Goal: Ask a question: Seek information or help from site administrators or community

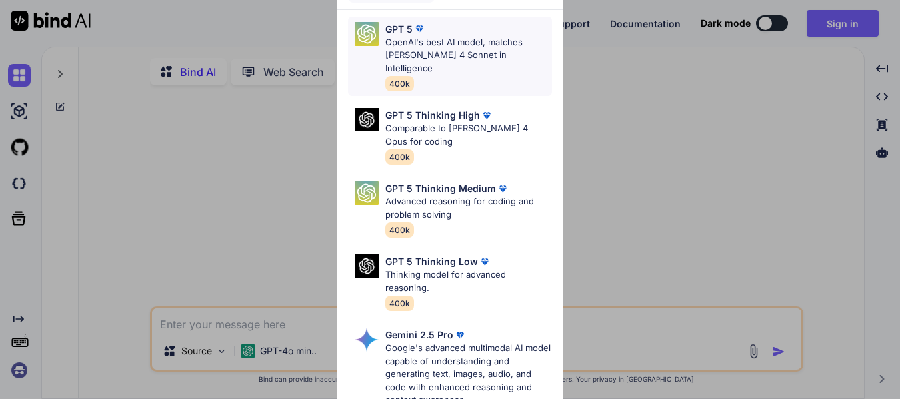
click at [471, 55] on p "OpenAI's best AI model, matches [PERSON_NAME] 4 Sonnet in Intelligence" at bounding box center [468, 55] width 167 height 39
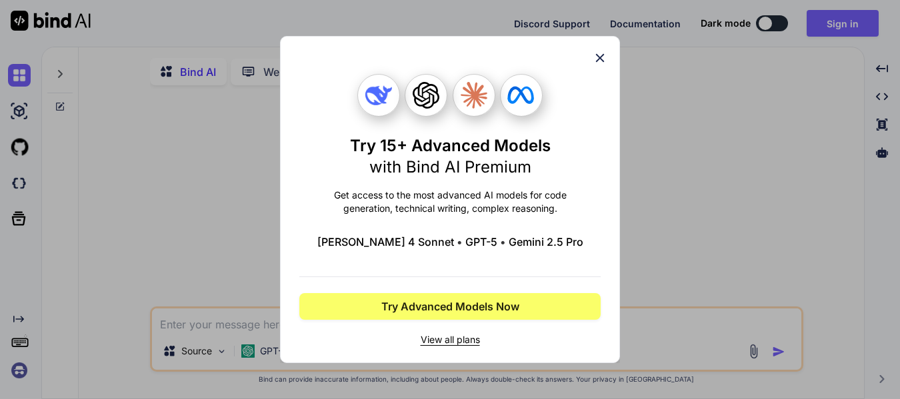
click at [603, 53] on icon at bounding box center [600, 58] width 15 height 15
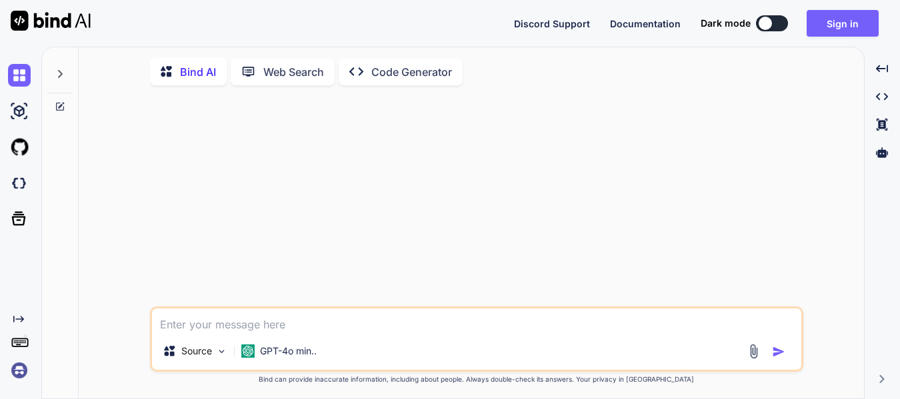
click at [275, 323] on textarea at bounding box center [476, 321] width 649 height 24
drag, startPoint x: 781, startPoint y: 12, endPoint x: 778, endPoint y: 20, distance: 8.4
click at [778, 20] on div "Discord Support Documentation Dark mode Sign in Created with Pixso." at bounding box center [701, 23] width 375 height 27
click at [778, 20] on button at bounding box center [772, 23] width 32 height 16
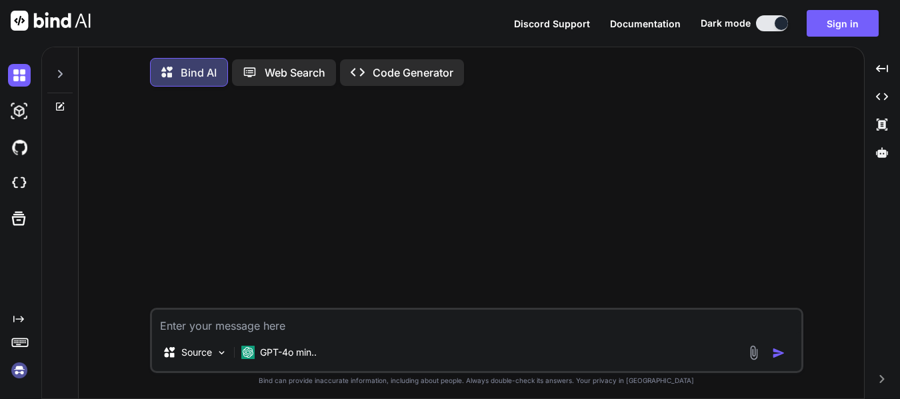
click at [767, 22] on button at bounding box center [772, 23] width 32 height 16
type textarea "x"
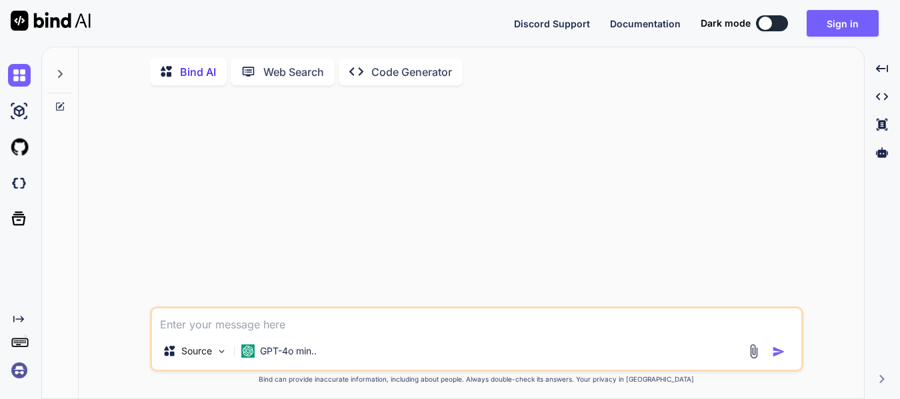
click at [269, 331] on textarea at bounding box center [476, 321] width 649 height 24
type textarea "N"
type textarea "x"
type textarea "Ne"
type textarea "x"
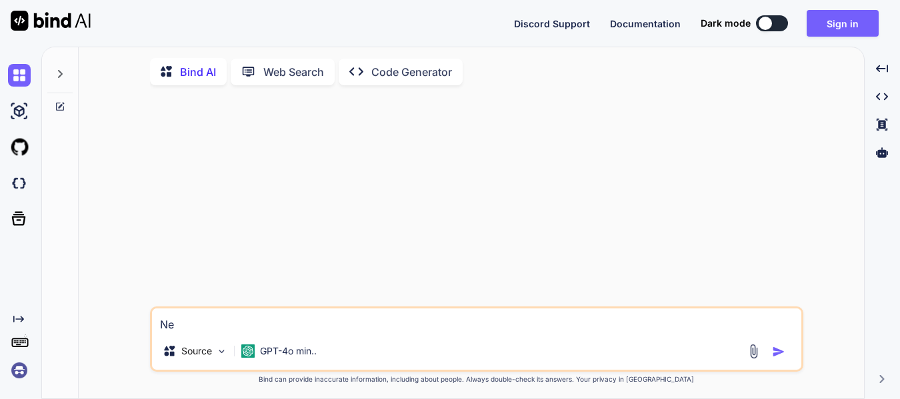
type textarea "Nee"
type textarea "x"
type textarea "Need"
type textarea "x"
type textarea "Need"
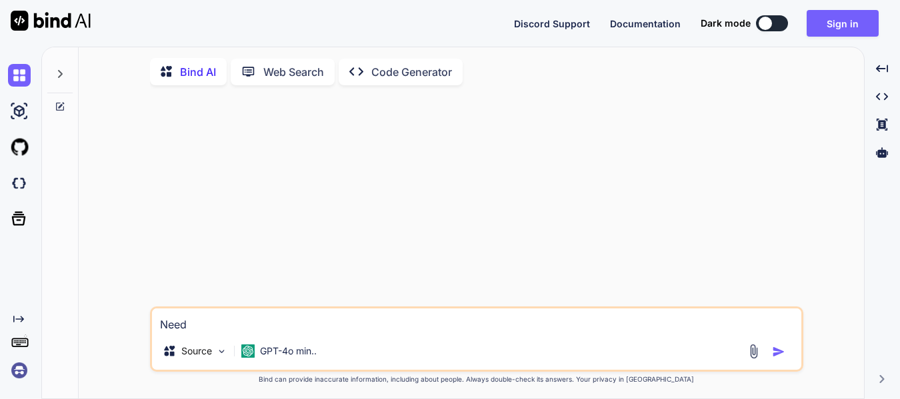
type textarea "x"
type textarea "Need t"
type textarea "x"
type textarea "Need th"
type textarea "x"
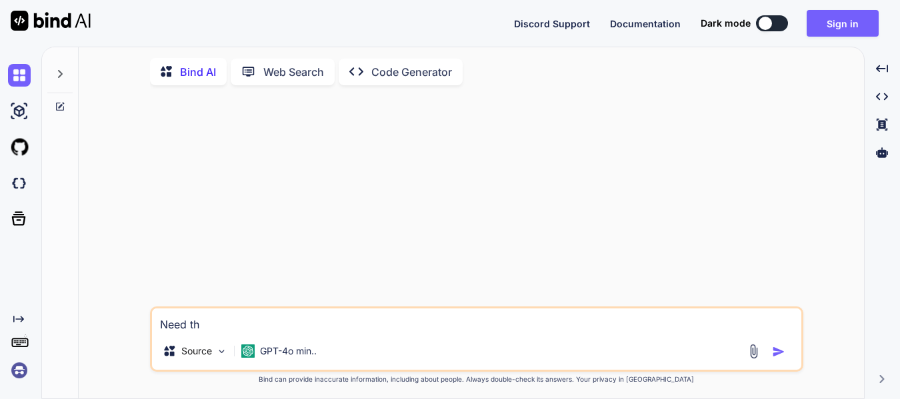
type textarea "Need the"
type textarea "x"
type textarea "Need the"
type textarea "x"
type textarea "Need the p"
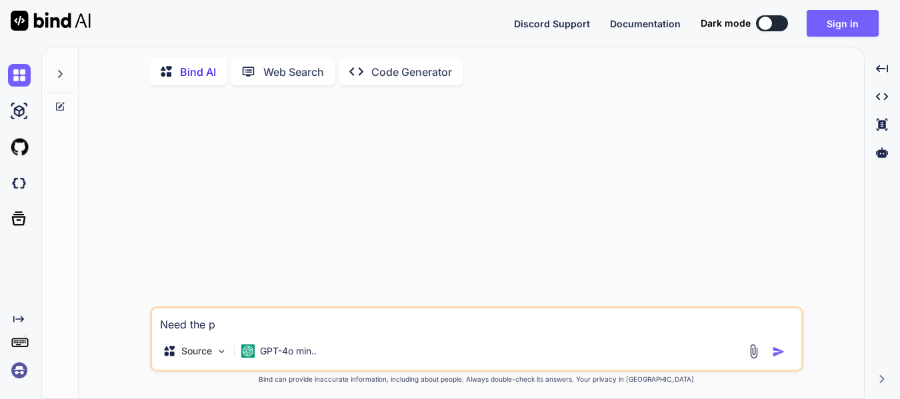
type textarea "x"
type textarea "Need the py"
type textarea "x"
type textarea "Need the pyt"
type textarea "x"
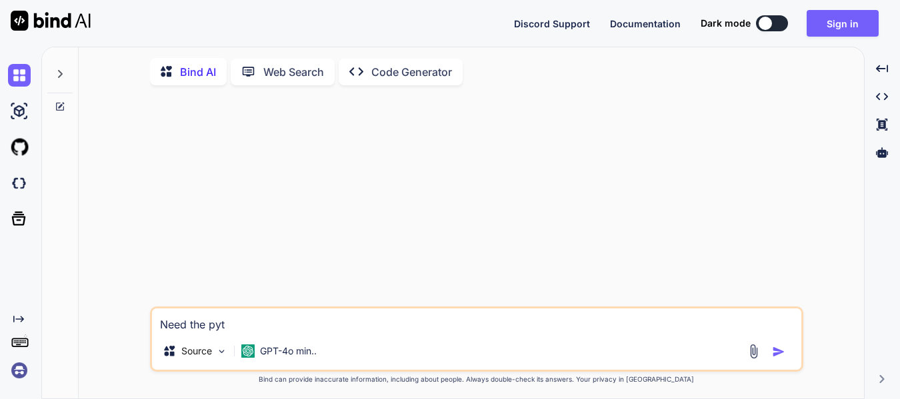
type textarea "Need the pyth"
type textarea "x"
type textarea "Need the pytho"
type textarea "x"
type textarea "Need the python"
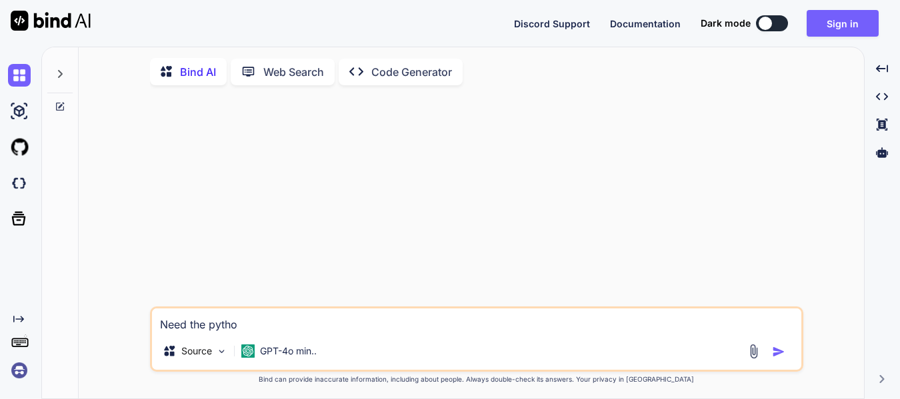
type textarea "x"
type textarea "Need the python"
type textarea "x"
type textarea "Need the python c"
type textarea "x"
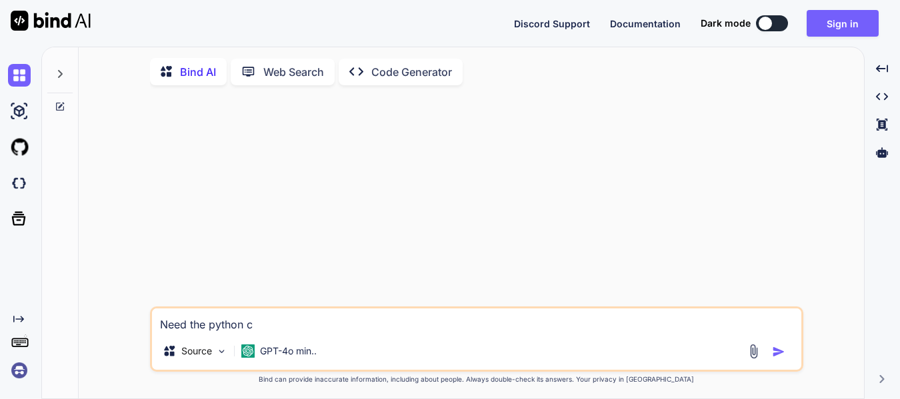
type textarea "Need the python co"
type textarea "x"
type textarea "Need the python cod"
type textarea "x"
type textarea "Need the python code"
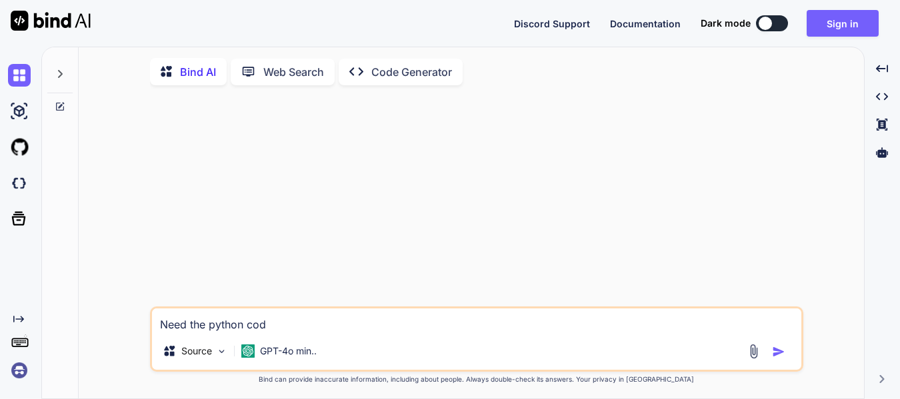
type textarea "x"
type textarea "Need the python code"
type textarea "x"
type textarea "Need the python code f"
type textarea "x"
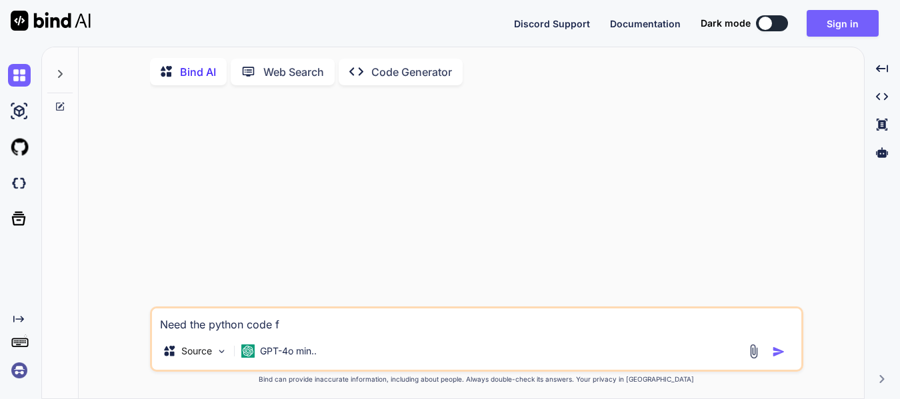
type textarea "Need the python code fo"
type textarea "x"
type textarea "Need the python code for"
type textarea "x"
type textarea "Need the python code for"
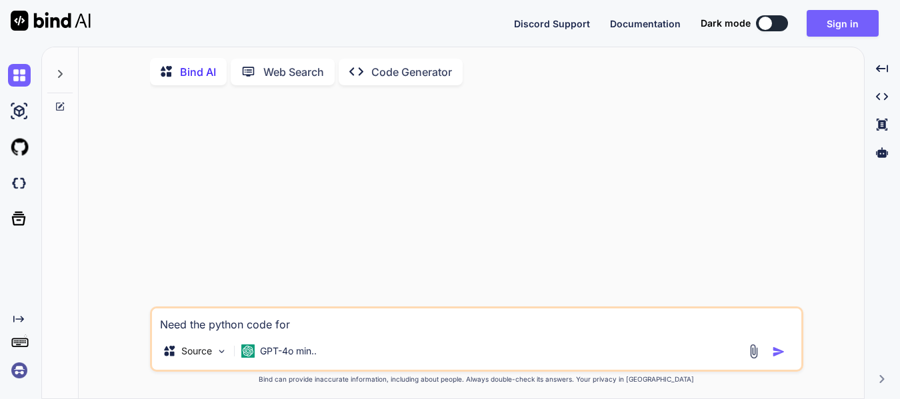
type textarea "x"
paste textarea "Hnf= Lnf l=1 α(l) nfal nf(∆(l) nf,θ(l) nf)"
type textarea "Need the python code for Hnf= Lnf l=1 α(l) nfal nf(∆(l) nf,θ(l) nf)"
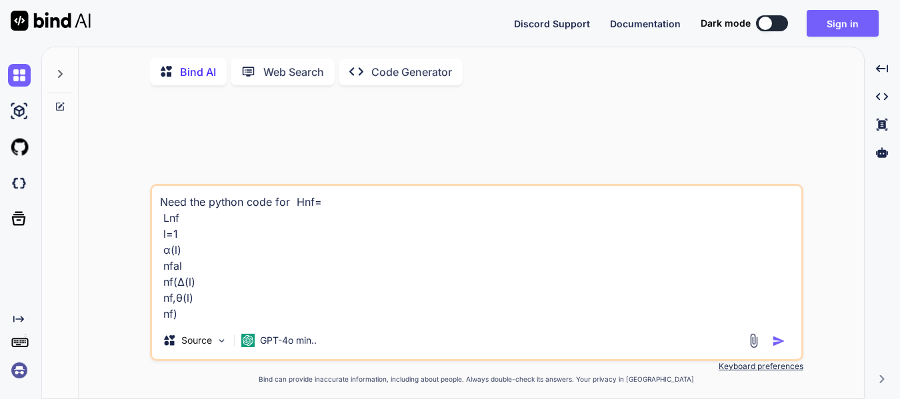
type textarea "x"
type textarea "Need the python code for Hnf= Lnf l=1 α(l) nfal nf(∆(l) nf,θ(l) nf)"
click at [778, 346] on img "button" at bounding box center [778, 341] width 13 height 13
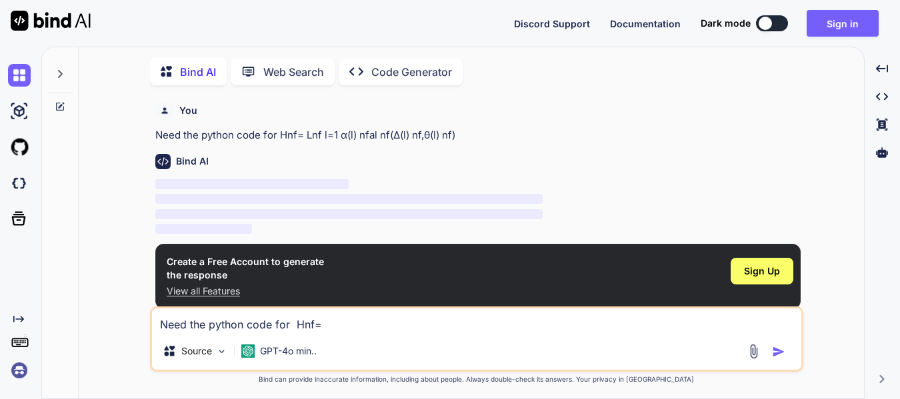
scroll to position [5, 0]
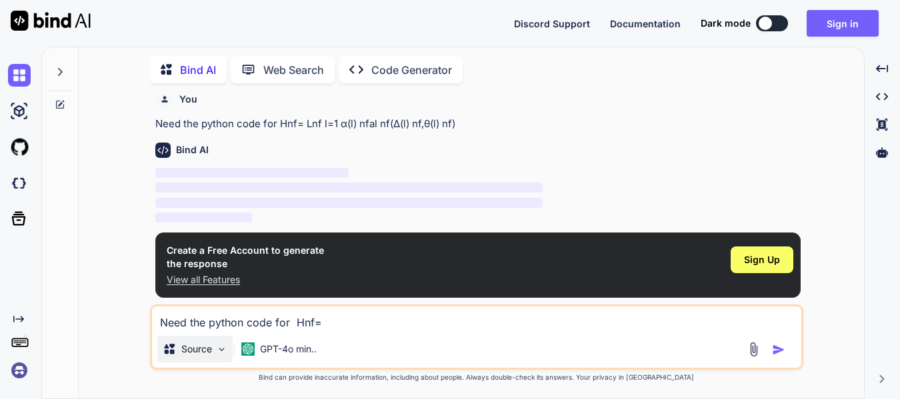
click at [218, 351] on img at bounding box center [221, 349] width 11 height 11
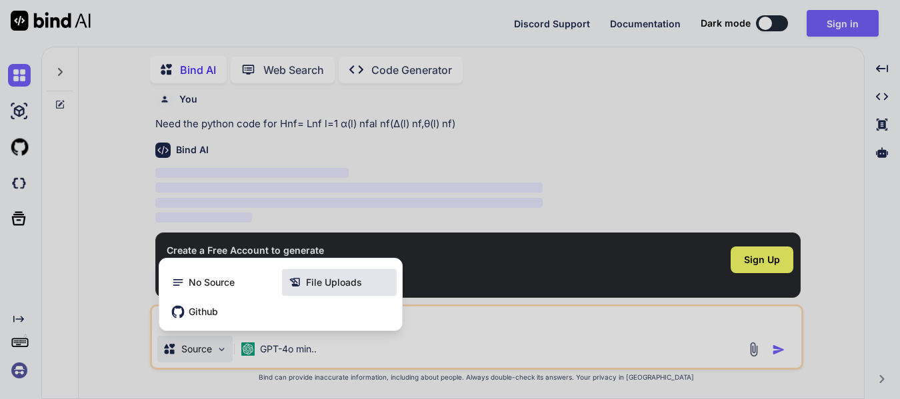
click at [332, 290] on div "File Uploads" at bounding box center [339, 282] width 115 height 27
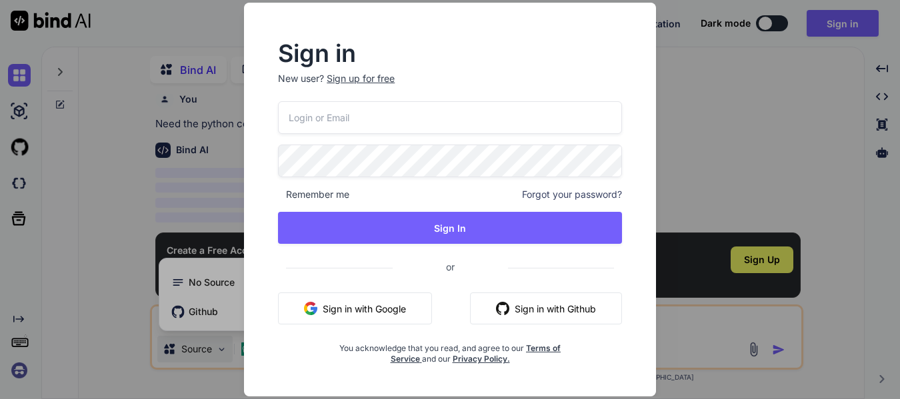
click at [403, 307] on button "Sign in with Google" at bounding box center [355, 309] width 154 height 32
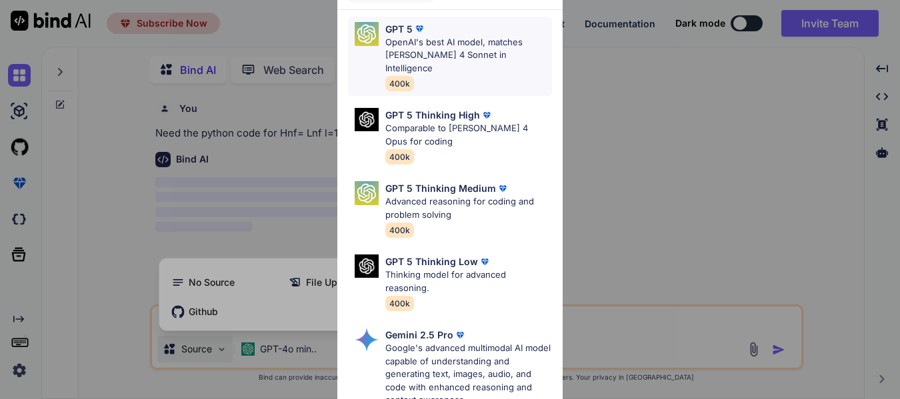
click at [435, 41] on p "OpenAI's best AI model, matches [PERSON_NAME] 4 Sonnet in Intelligence" at bounding box center [468, 55] width 167 height 39
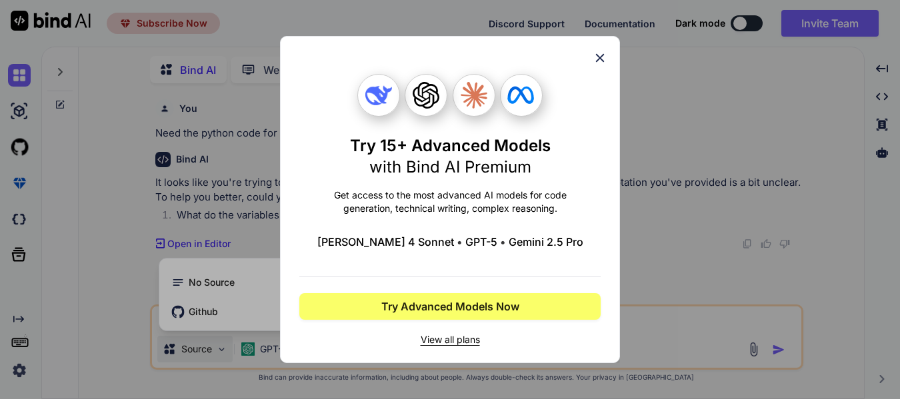
click at [603, 58] on icon at bounding box center [600, 58] width 15 height 15
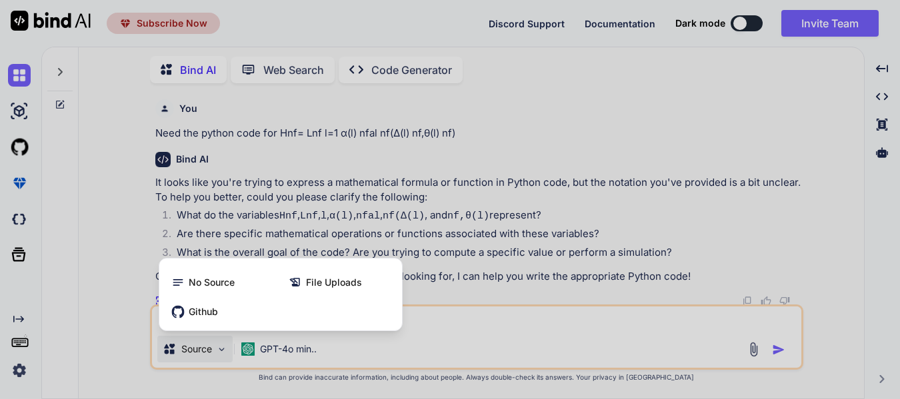
click at [589, 102] on div at bounding box center [450, 199] width 900 height 399
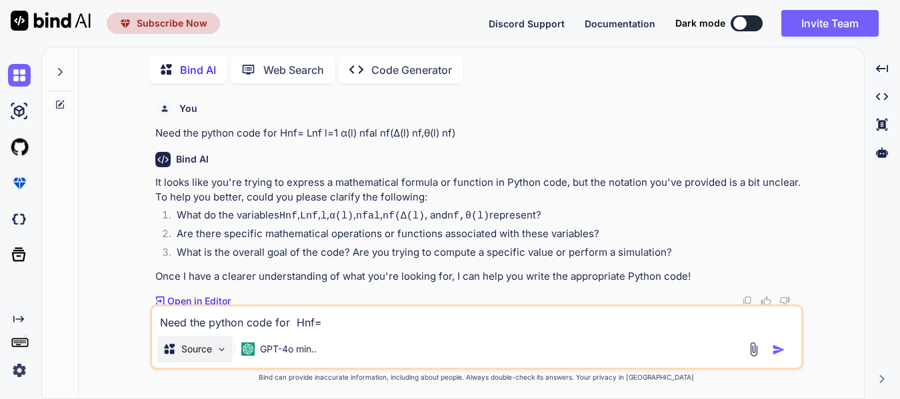
click at [214, 353] on div "Source" at bounding box center [194, 349] width 75 height 27
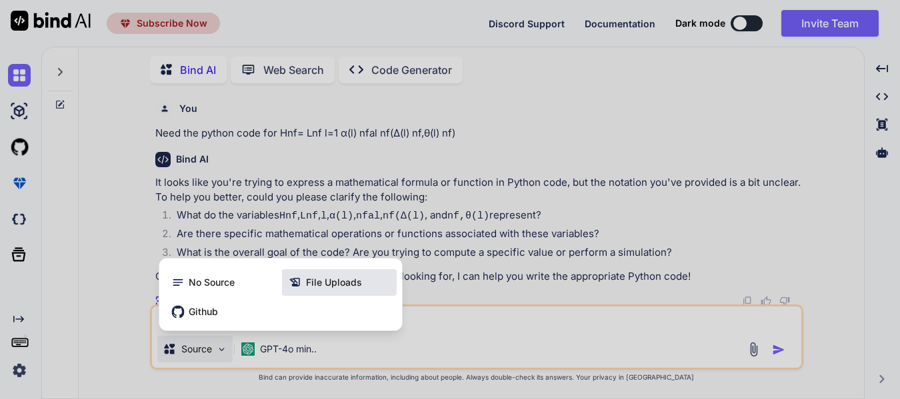
click at [343, 275] on div "File Uploads" at bounding box center [339, 282] width 115 height 27
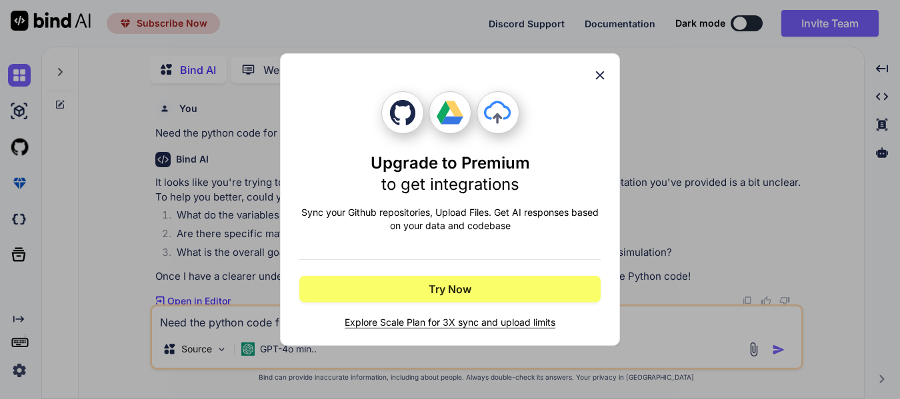
click at [601, 68] on icon at bounding box center [600, 75] width 15 height 15
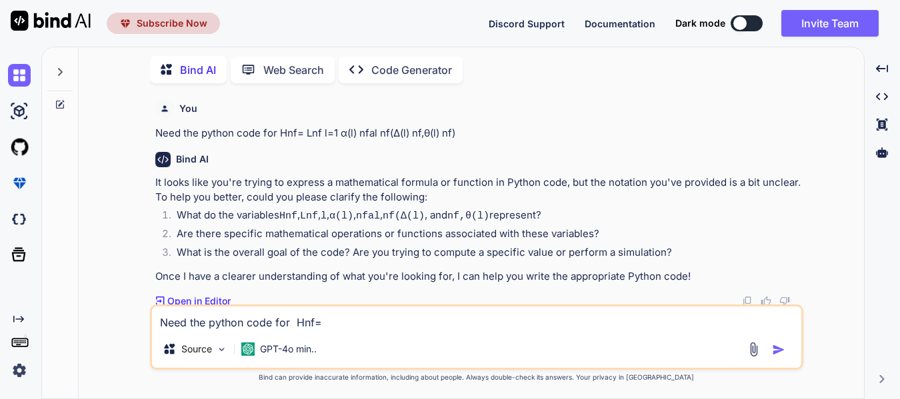
click at [750, 344] on img at bounding box center [753, 349] width 15 height 15
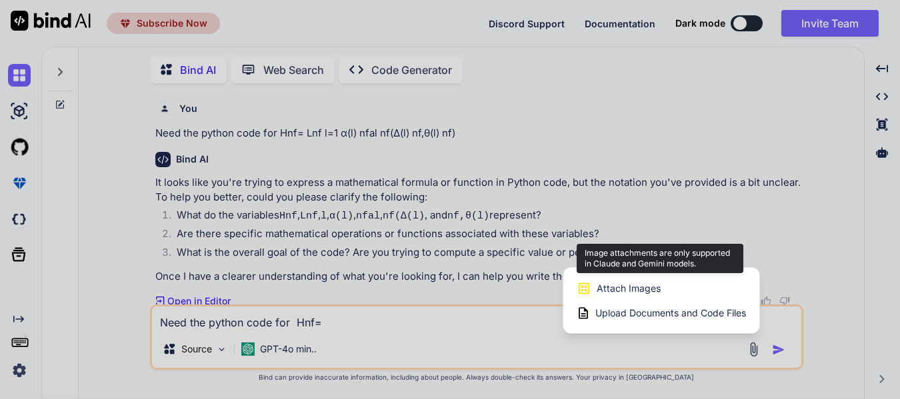
click at [652, 290] on span "Attach Images" at bounding box center [629, 288] width 64 height 13
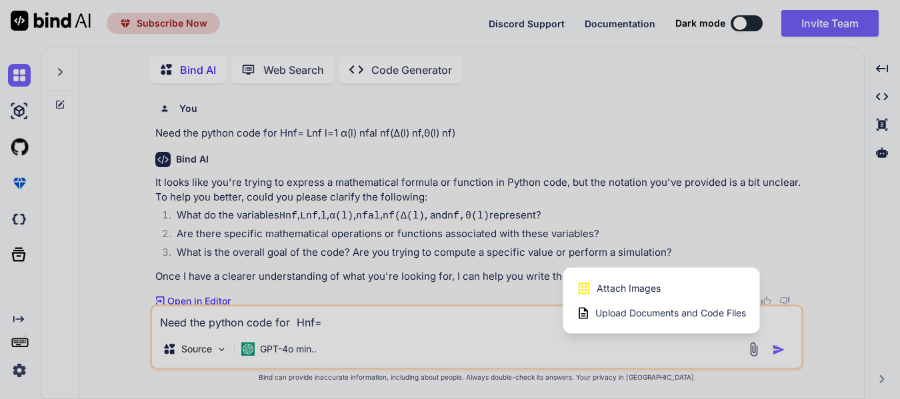
click at [271, 345] on div at bounding box center [450, 199] width 900 height 399
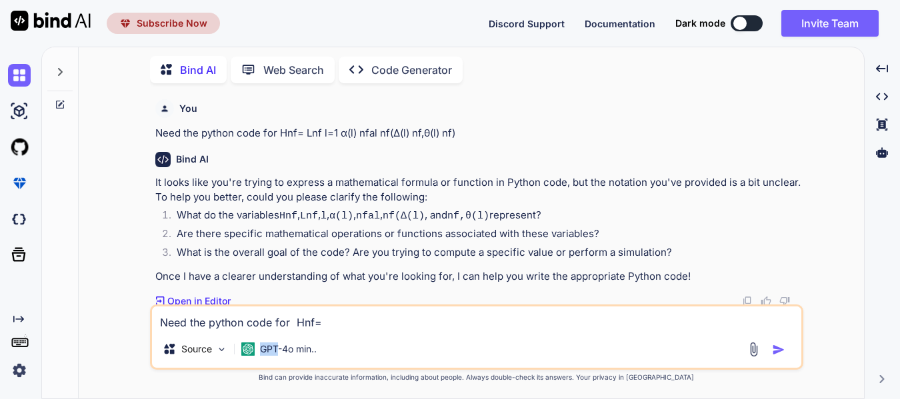
click at [271, 345] on p "GPT-4o min.." at bounding box center [288, 349] width 57 height 13
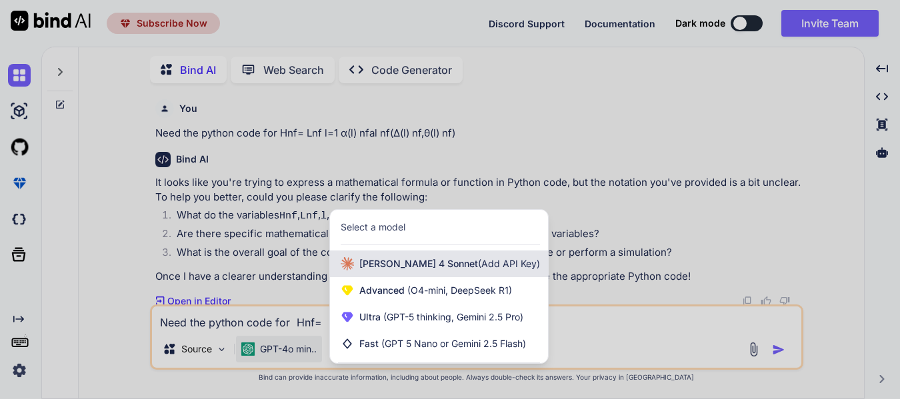
click at [409, 259] on span "[PERSON_NAME] 4 Sonnet (Add API Key)" at bounding box center [449, 263] width 181 height 13
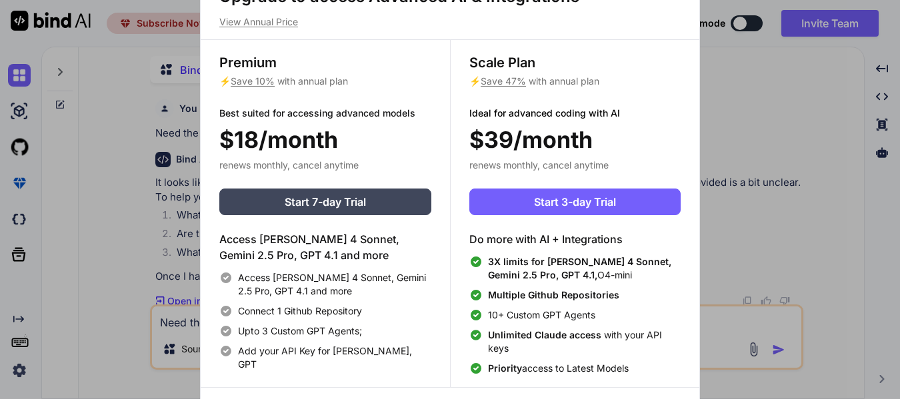
click at [802, 188] on div "Upgrade to access Advanced AI & Integrations View Annual Price Premium ⚡ Save 1…" at bounding box center [450, 199] width 900 height 399
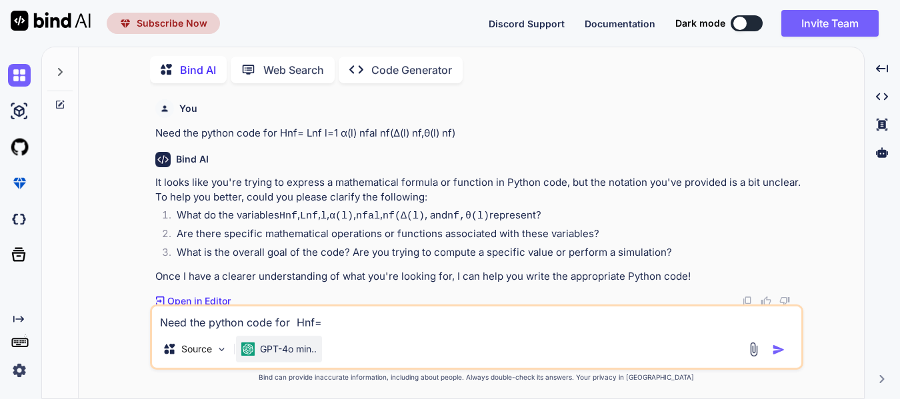
click at [301, 353] on p "GPT-4o min.." at bounding box center [288, 349] width 57 height 13
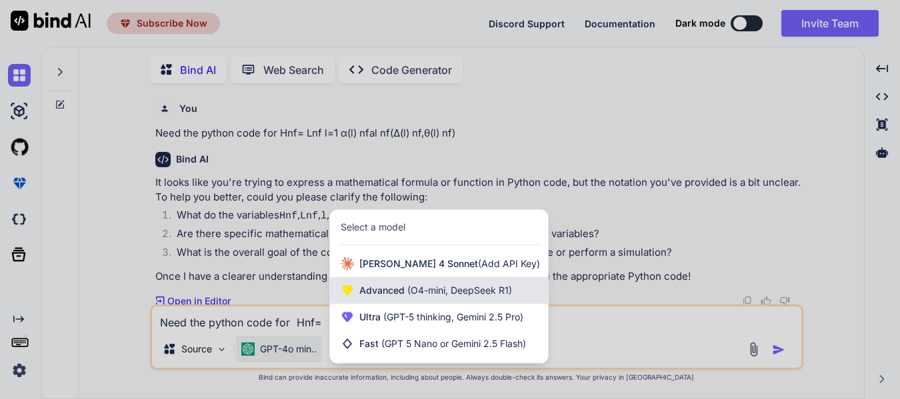
click at [397, 281] on div "Advanced (O4-mini, DeepSeek R1)" at bounding box center [439, 290] width 218 height 27
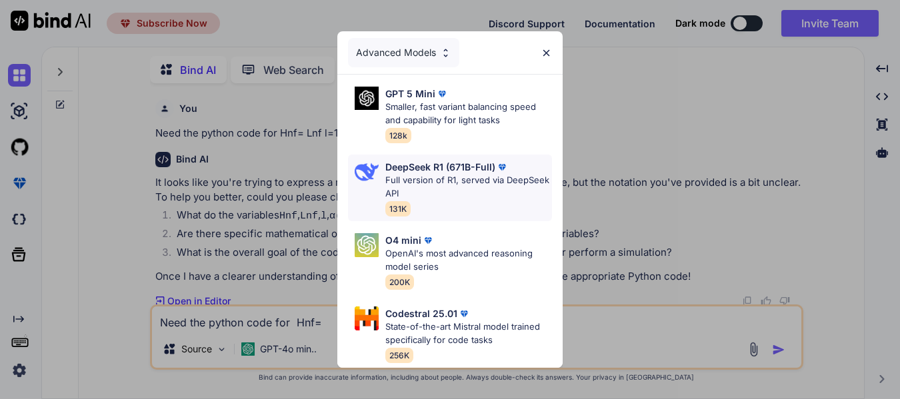
click at [429, 160] on p "DeepSeek R1 (671B-Full)" at bounding box center [440, 167] width 110 height 14
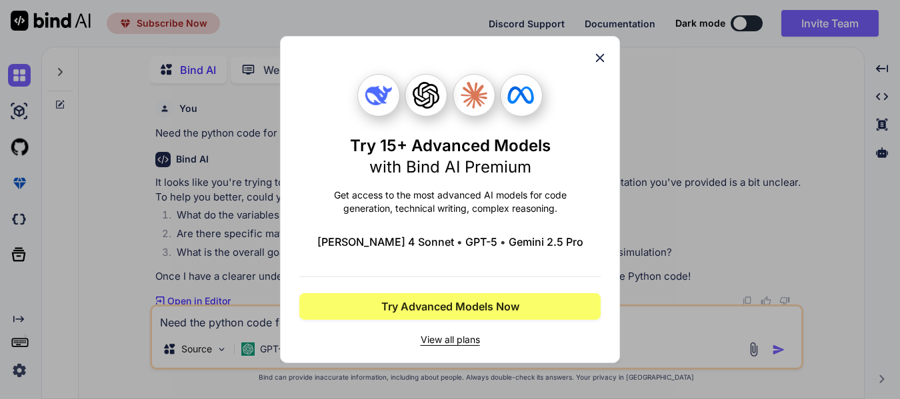
click at [599, 53] on icon at bounding box center [600, 58] width 15 height 15
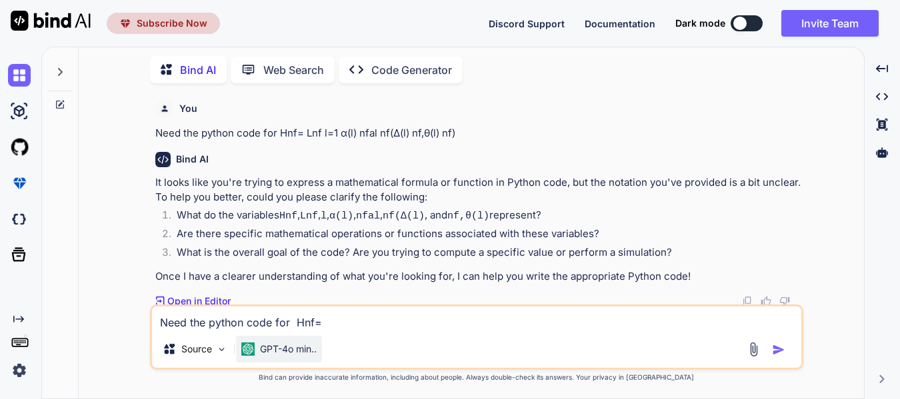
click at [310, 344] on p "GPT-4o min.." at bounding box center [288, 349] width 57 height 13
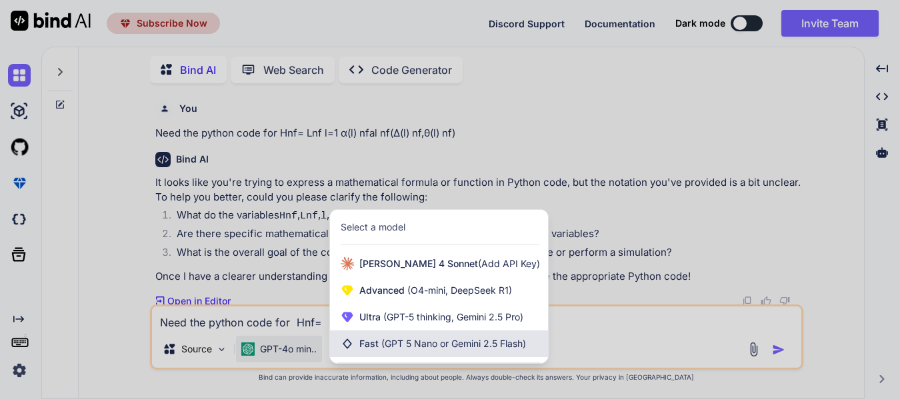
click at [397, 337] on span "Fast (GPT 5 Nano or Gemini 2.5 Flash)" at bounding box center [442, 343] width 167 height 13
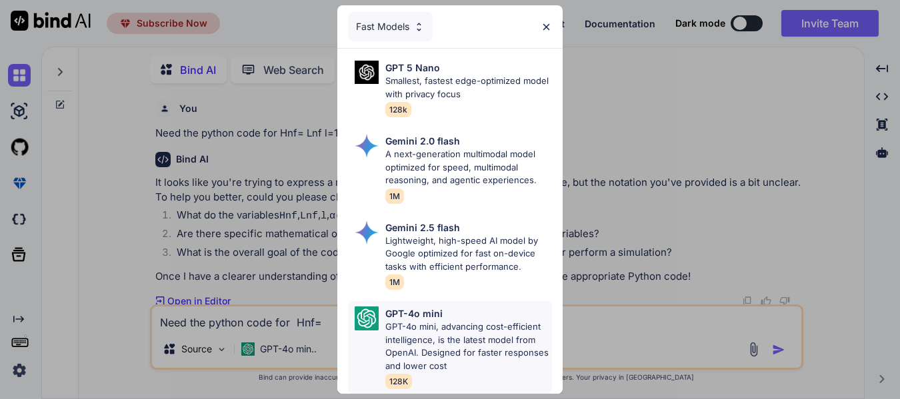
click at [403, 331] on p "GPT-4o mini, advancing cost-efficient intelligence, is the latest model from Op…" at bounding box center [468, 347] width 167 height 52
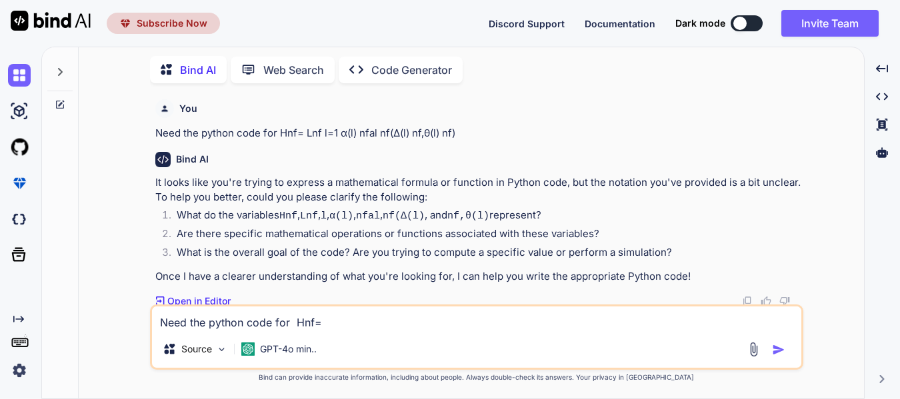
click at [755, 353] on img at bounding box center [753, 349] width 15 height 15
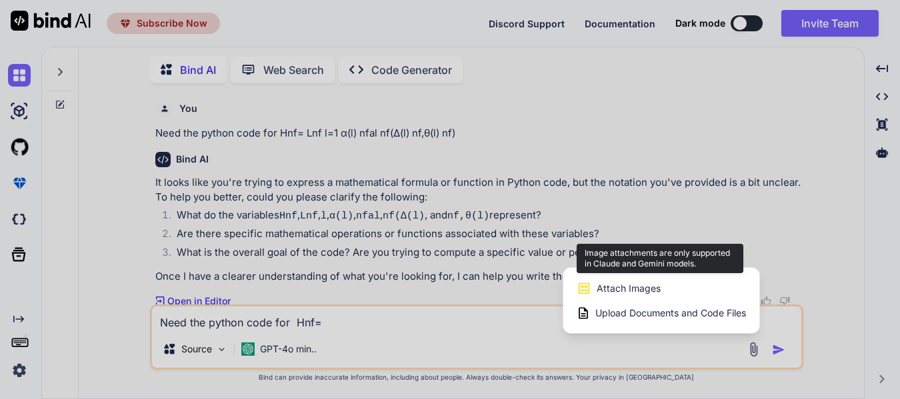
click at [681, 283] on div "Attach Images Image attachments are only supported in Claude and Gemini models." at bounding box center [661, 288] width 169 height 25
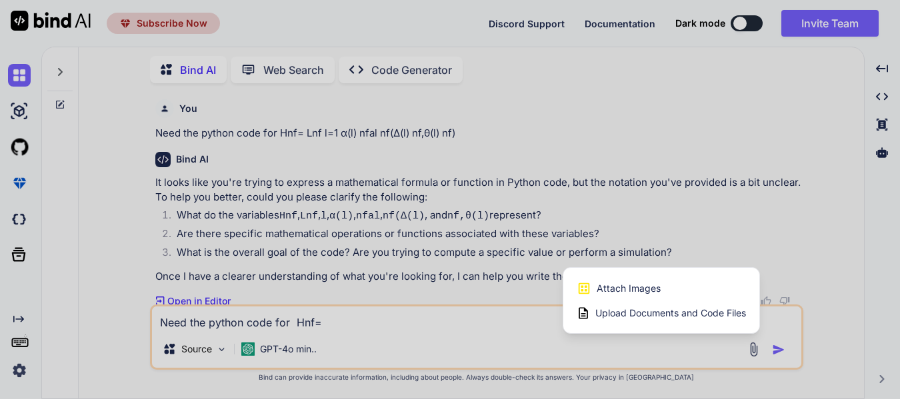
click at [649, 312] on span "Upload Documents and Code Files" at bounding box center [670, 313] width 151 height 13
type textarea "x"
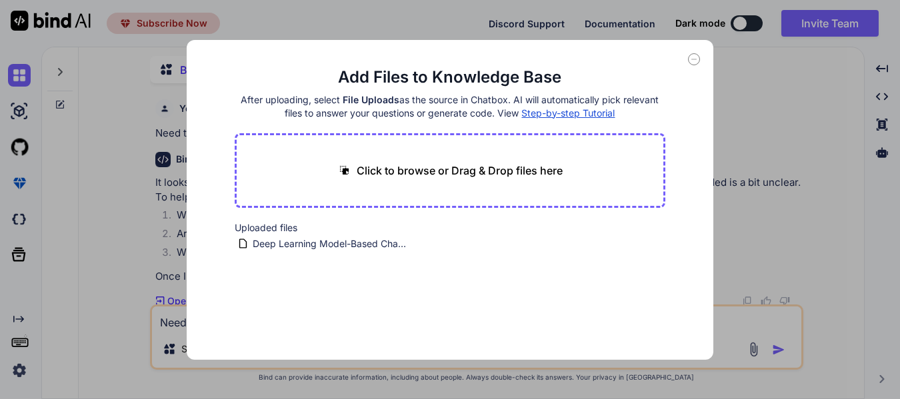
click at [485, 171] on p "Click to browse or Drag & Drop files here" at bounding box center [460, 171] width 206 height 16
click at [380, 163] on p "Click to browse or Drag & Drop files here" at bounding box center [460, 171] width 206 height 16
type input "C:\fakepath\near-field.JPG"
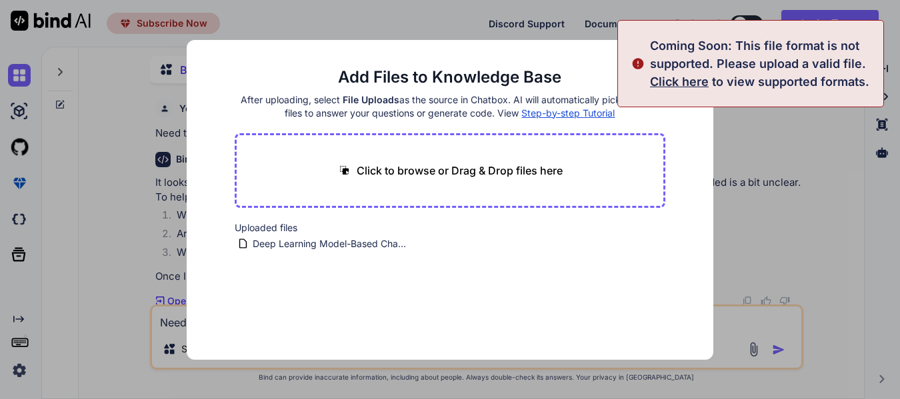
type textarea "x"
click at [673, 85] on span "Click here" at bounding box center [679, 82] width 59 height 14
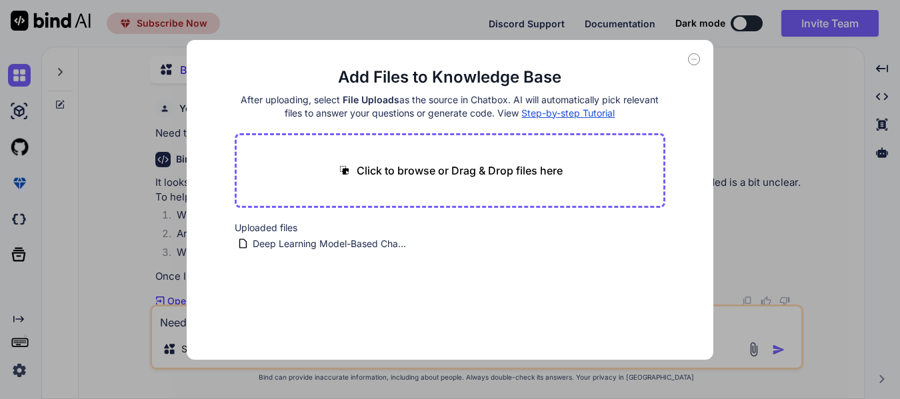
click at [394, 168] on p "Click to browse or Drag & Drop files here" at bounding box center [460, 171] width 206 height 16
click at [425, 175] on p "Click to browse or Drag & Drop files here" at bounding box center [460, 171] width 206 height 16
type input "C:\fakepath\Capture.PNG"
click at [698, 61] on icon at bounding box center [694, 59] width 12 height 12
type textarea "x"
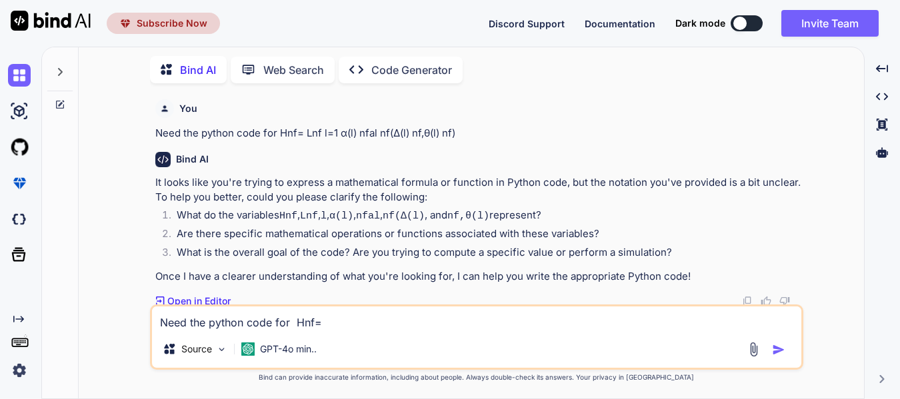
click at [307, 321] on textarea "Need the python code for Hnf= Lnf l=1 α(l) nfal nf(∆(l) nf,θ(l) nf)" at bounding box center [476, 319] width 649 height 24
type textarea "N"
type textarea "x"
type textarea "Ne"
type textarea "x"
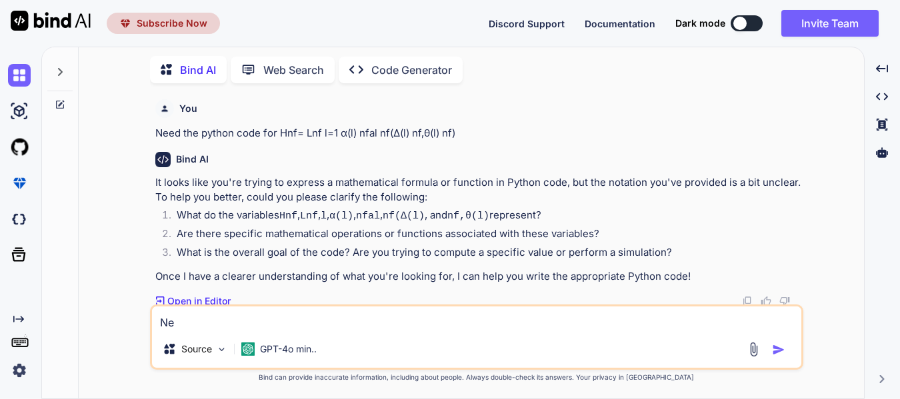
type textarea "Nee"
type textarea "x"
type textarea "Need"
type textarea "x"
type textarea "Need"
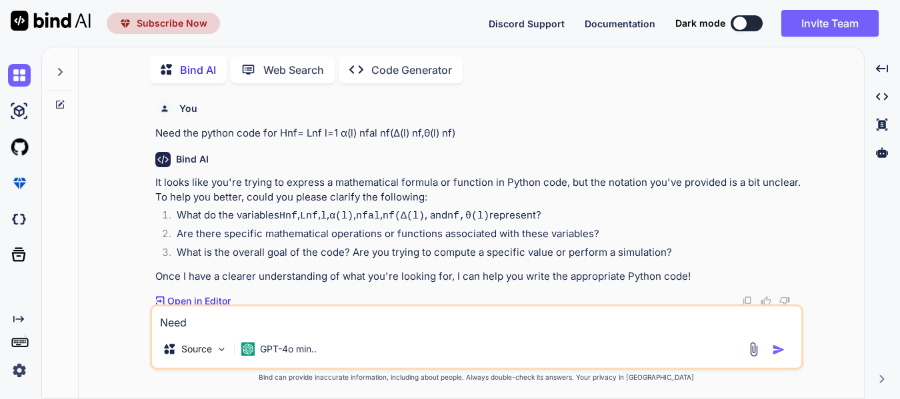
type textarea "x"
type textarea "Need t"
type textarea "x"
type textarea "Need to"
type textarea "x"
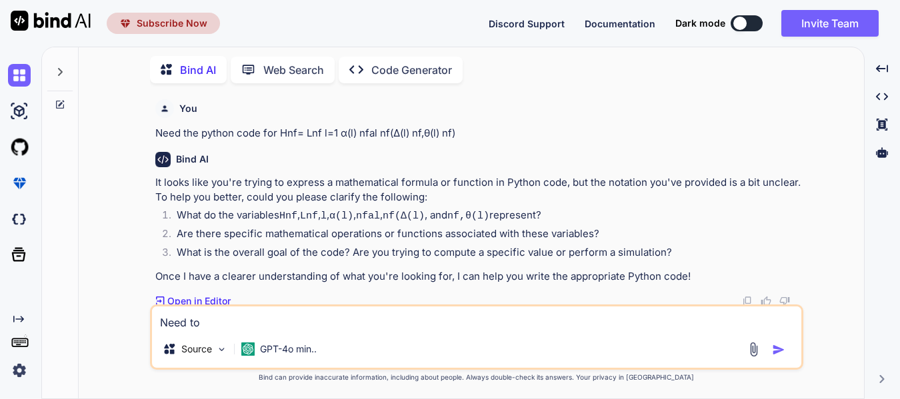
type textarea "Need to"
type textarea "x"
type textarea "Need to g"
type textarea "x"
type textarea "Need to ge"
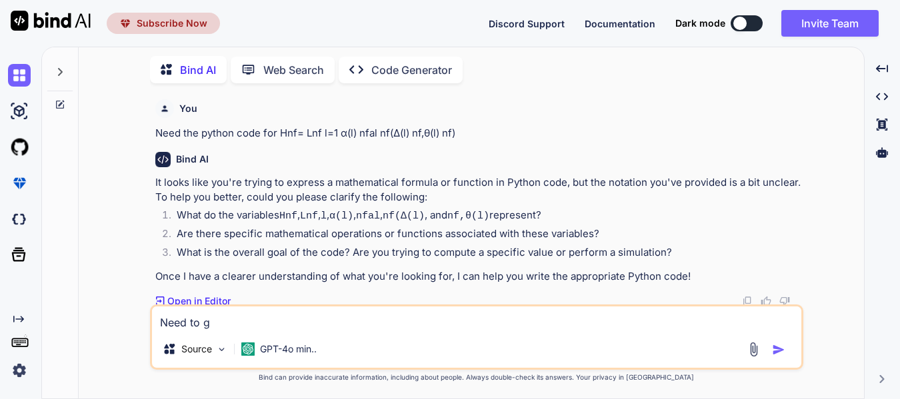
type textarea "x"
type textarea "Need to gen"
type textarea "x"
type textarea "Need to genr"
type textarea "x"
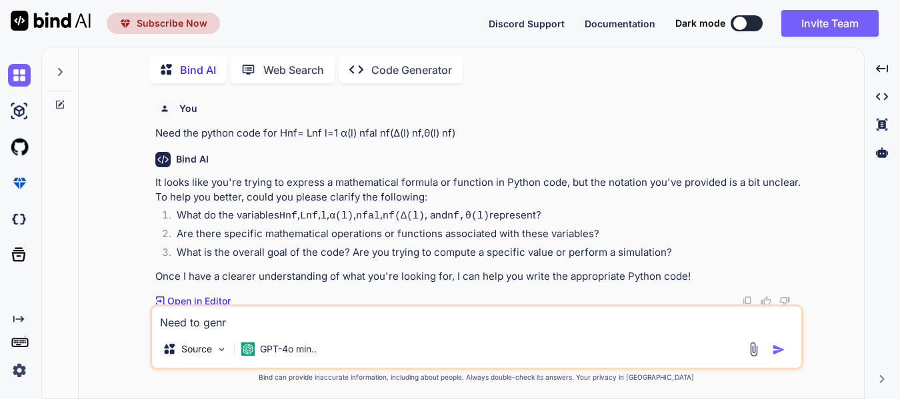
type textarea "Need to genra"
type textarea "x"
type textarea "Need to genrat"
type textarea "x"
type textarea "Need to genrate"
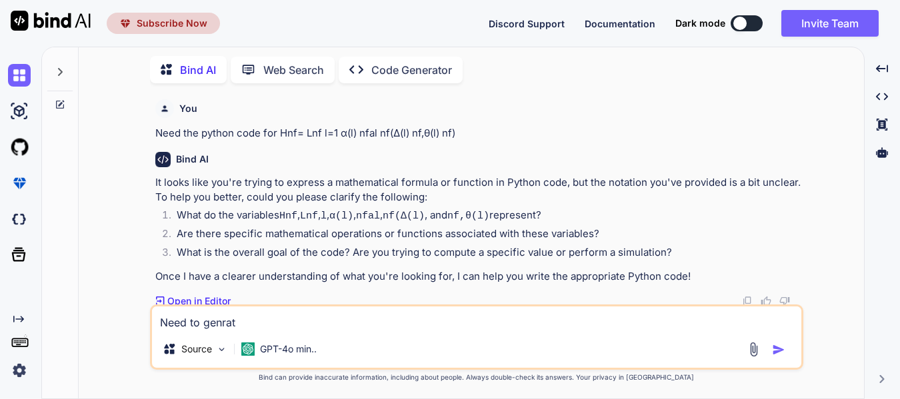
type textarea "x"
type textarea "Need to genrate"
type textarea "x"
type textarea "Need to genrate t"
type textarea "x"
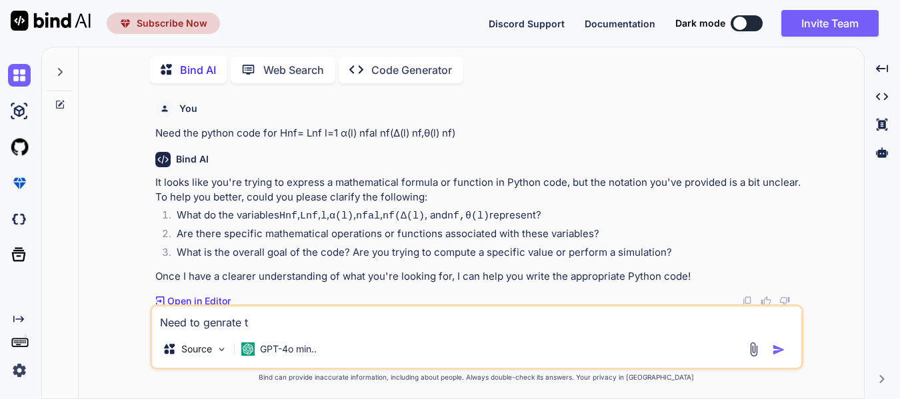
type textarea "Need to genrate th"
type textarea "x"
type textarea "Need to genrate the"
type textarea "x"
type textarea "Need to genrate the"
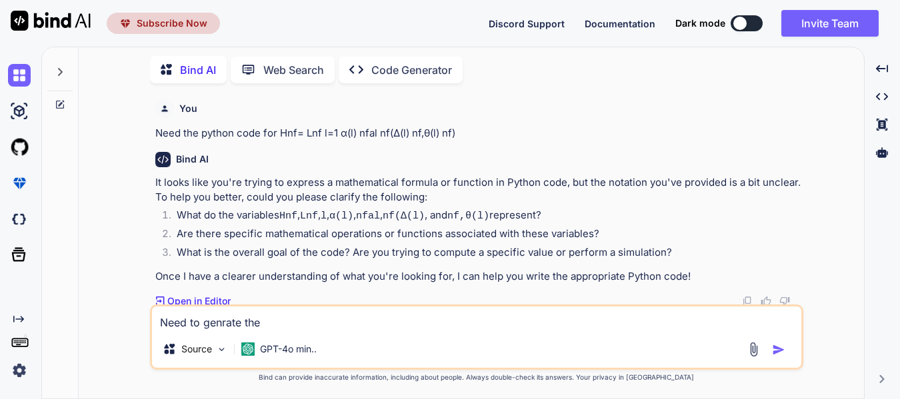
type textarea "x"
type textarea "Need to genrate the p"
type textarea "x"
type textarea "Need to genrate the py"
type textarea "x"
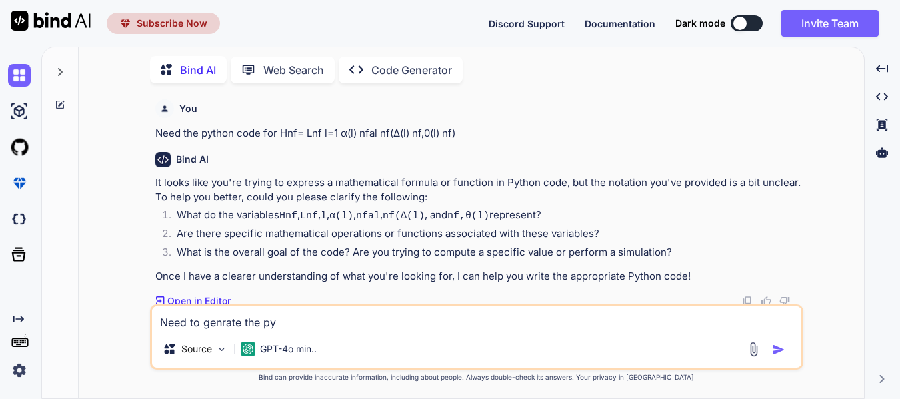
type textarea "Need to genrate the pyt"
type textarea "x"
type textarea "Need to genrate the pyth"
type textarea "x"
type textarea "Need to genrate the pytho"
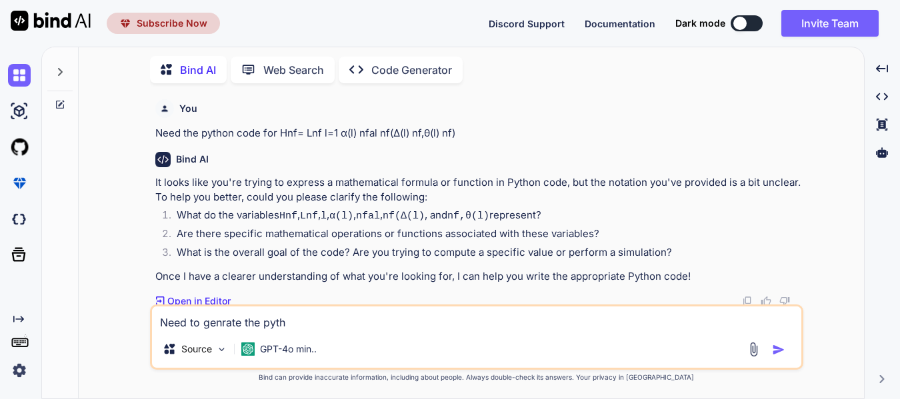
type textarea "x"
type textarea "Need to genrate the python"
type textarea "x"
type textarea "Need to genrate the python"
type textarea "x"
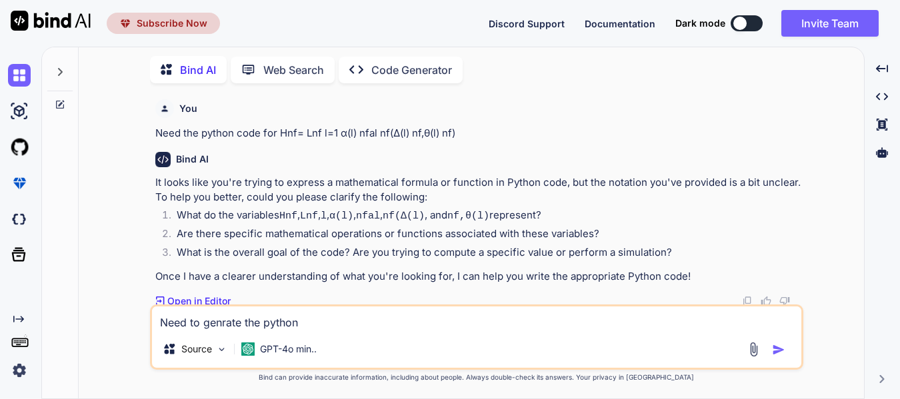
type textarea "Need to genrate the python c"
type textarea "x"
type textarea "Need to genrate the python co"
type textarea "x"
type textarea "Need to genrate the python cod"
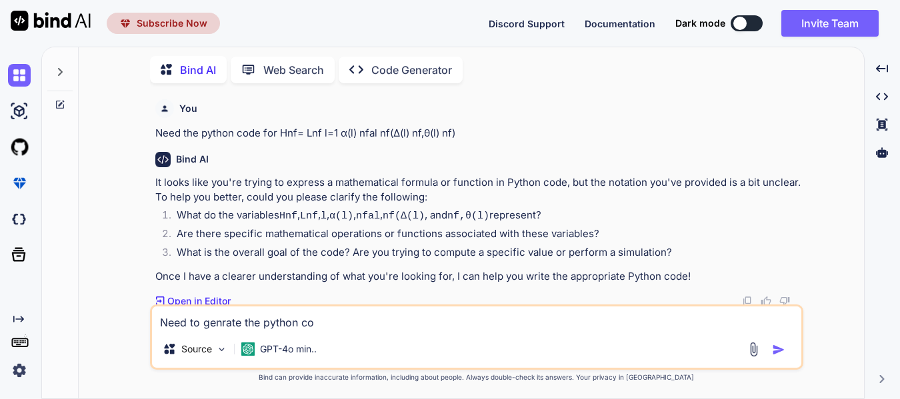
type textarea "x"
type textarea "Need to genrate the python code"
type textarea "x"
type textarea "Need to genrate the python code"
type textarea "x"
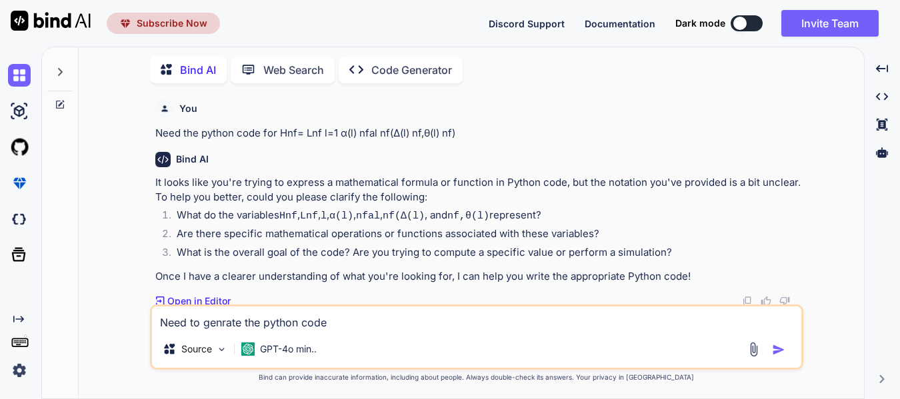
type textarea "Need to genrate the python code o"
type textarea "x"
type textarea "Need to genrate the python code on"
type textarea "x"
type textarea "Need to genrate the python code onl"
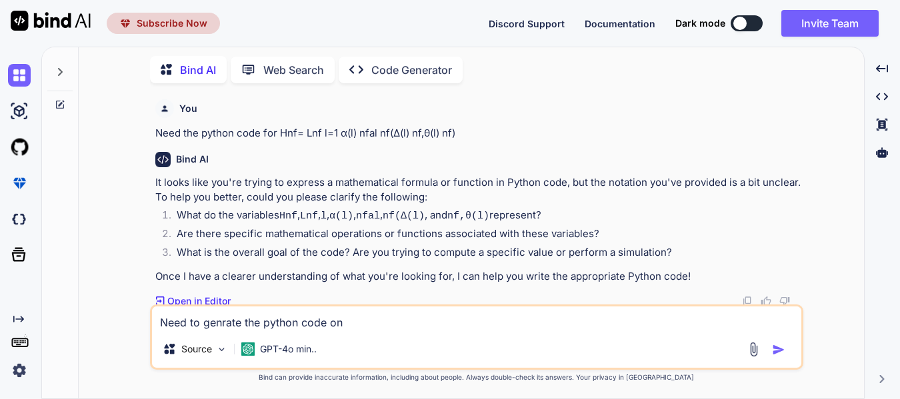
type textarea "x"
type textarea "Need to genrate the python code only"
type textarea "x"
type textarea "Need to genrate the python code only"
type textarea "x"
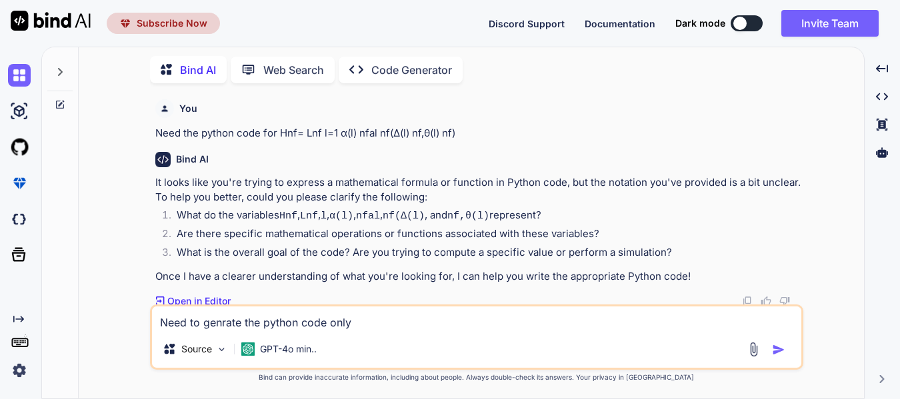
type textarea "Need to genrate the python code only f"
type textarea "x"
type textarea "Need to genrate the python code only fo"
type textarea "x"
type textarea "Need to genrate the python code only for"
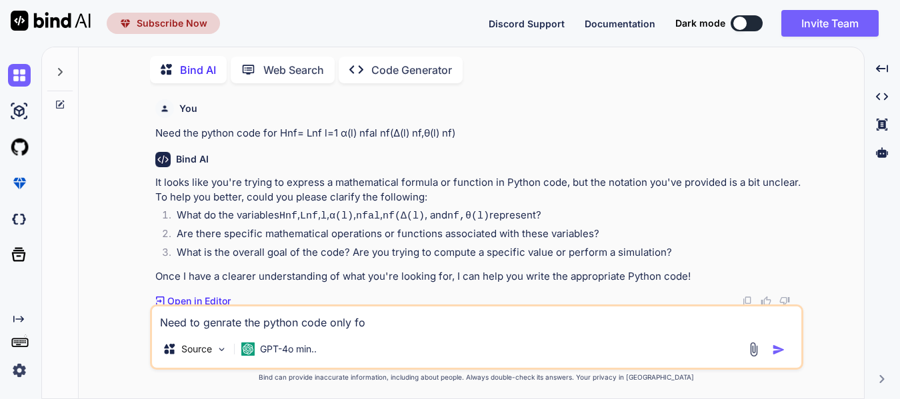
type textarea "x"
type textarea "Need to genrate the python code only for"
type textarea "x"
type textarea "Need to genrate the python code only for t"
type textarea "x"
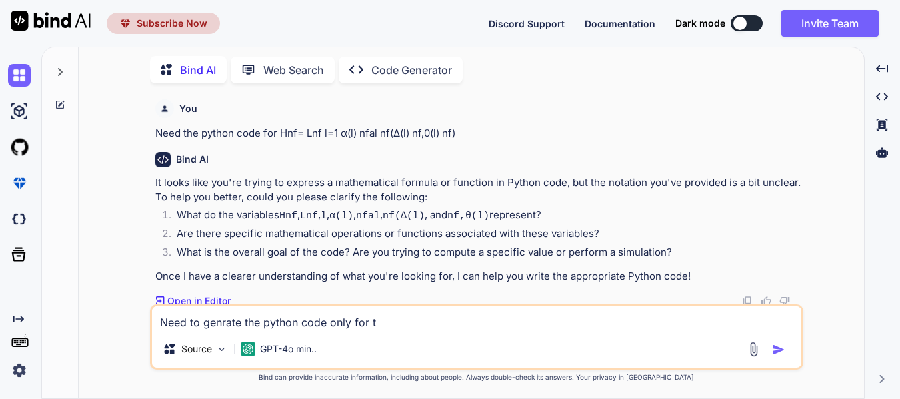
type textarea "Need to genrate the python code only for th"
type textarea "x"
type textarea "Need to genrate the python code only for the"
type textarea "x"
type textarea "Need to genrate the python code only for the"
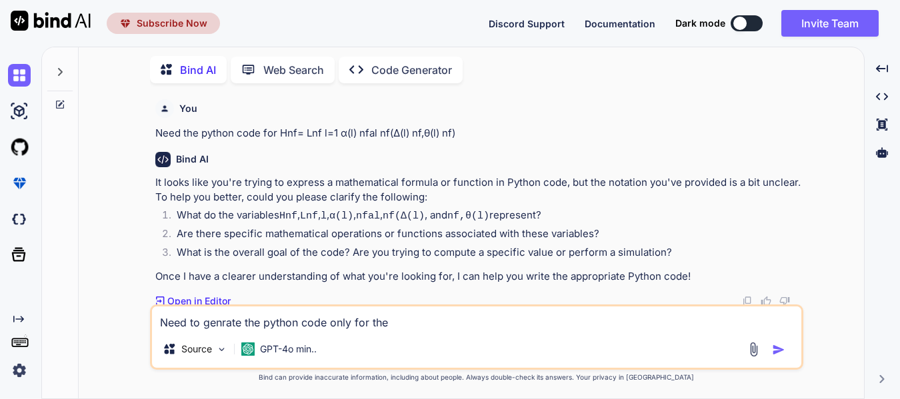
type textarea "x"
type textarea "Need to genrate the python code only for the n"
type textarea "x"
type textarea "Need to genrate the python code only for the ne"
type textarea "x"
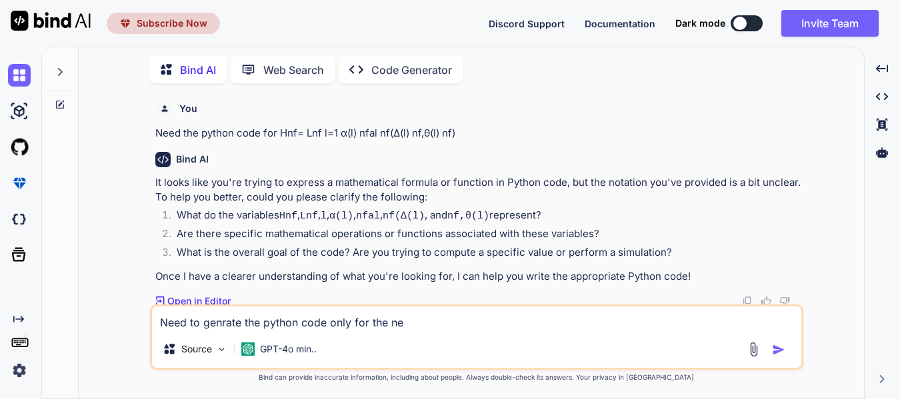
type textarea "Need to genrate the python code only for the nea"
type textarea "x"
type textarea "Need to genrate the python code only for the near"
type textarea "x"
type textarea "Need to genrate the python code only for the near-"
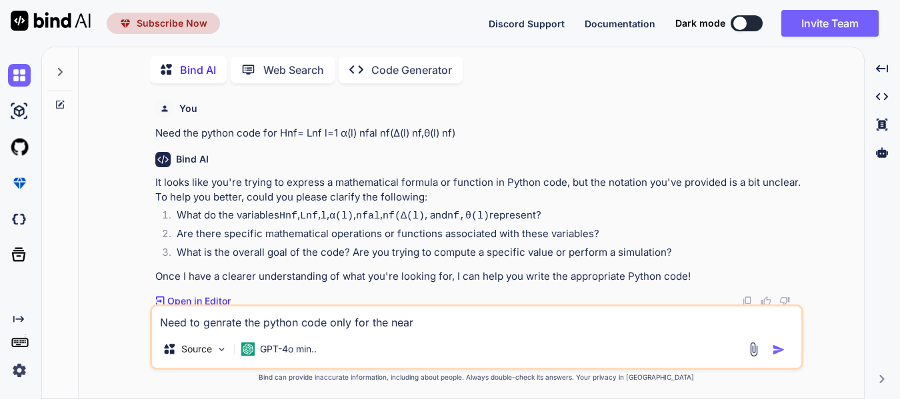
type textarea "x"
type textarea "Need to genrate the python code only for the near-f"
type textarea "x"
type textarea "Need to genrate the python code only for the near-fi"
type textarea "x"
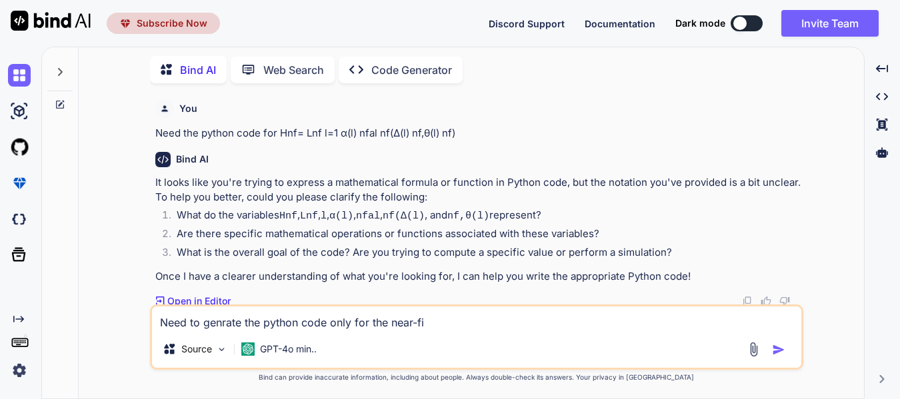
type textarea "Need to genrate the python code only for the near-fie"
type textarea "x"
type textarea "Need to genrate the python code only for the near-fiel"
type textarea "x"
type textarea "Need to genrate the python code only for the near-field"
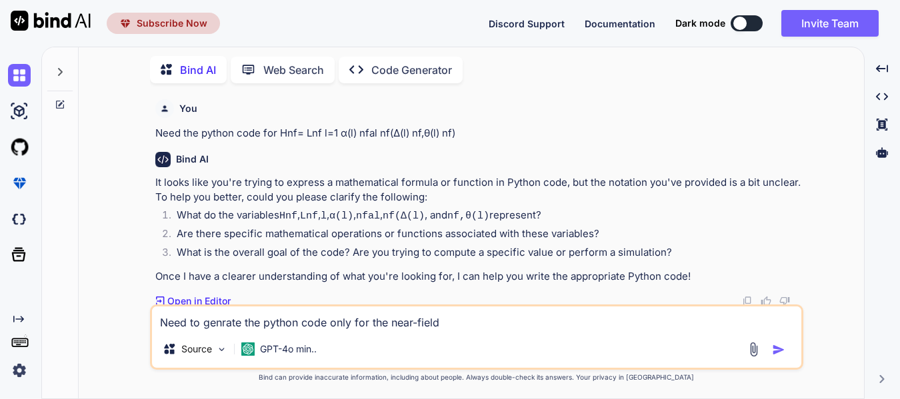
type textarea "x"
type textarea "Need to genrate the python code only for the near-field"
type textarea "x"
type textarea "Need to genrate the python code only for the near-field c"
type textarea "x"
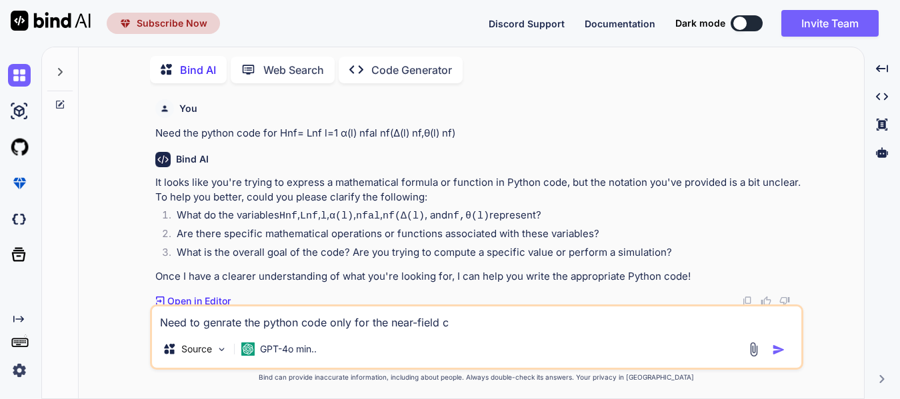
type textarea "Need to genrate the python code only for the near-field co"
type textarea "x"
type textarea "Need to genrate the python code only for the near-field com"
type textarea "x"
type textarea "Need to genrate the python code only for the near-field comp"
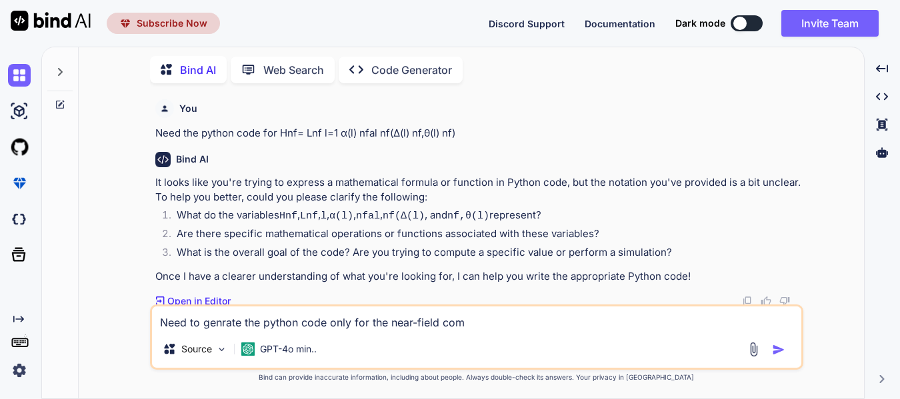
type textarea "x"
type textarea "Need to genrate the python code only for the near-field compo"
type textarea "x"
type textarea "Need to genrate the python code only for the near-field compon"
type textarea "x"
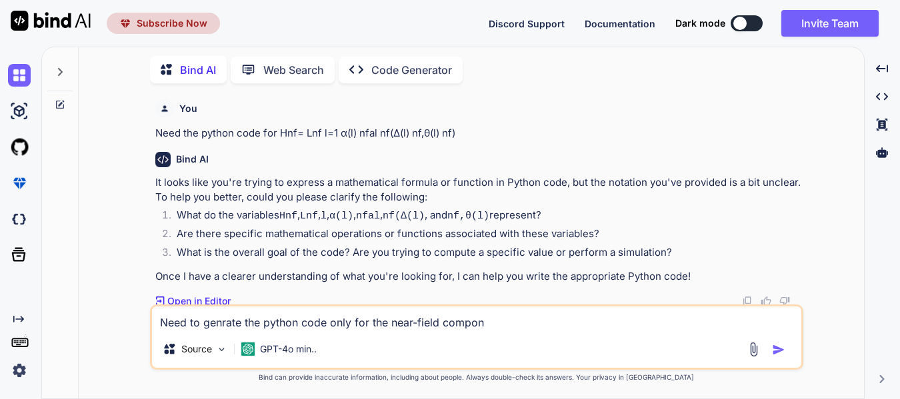
type textarea "Need to genrate the python code only for the near-field compone"
type textarea "x"
type textarea "Need to genrate the python code only for the near-field componen"
type textarea "x"
type textarea "Need to genrate the python code only for the near-field component"
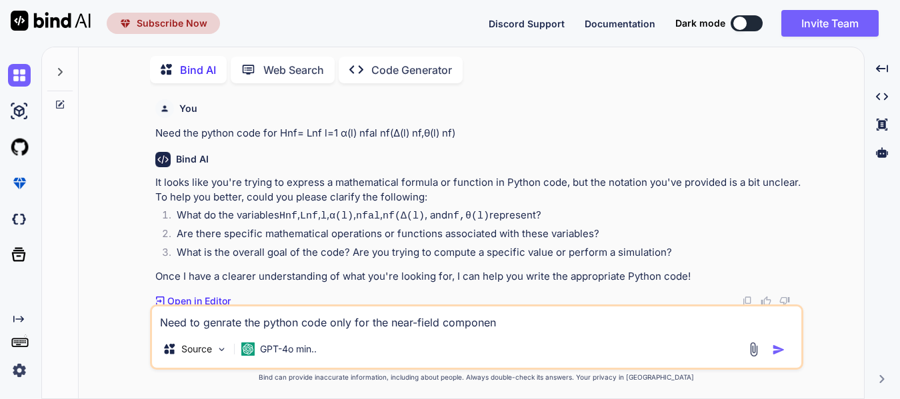
type textarea "x"
type textarea "Need to genrate the python code only for the near-field component"
type textarea "x"
type textarea "Need to genrate the python code only for the near-field component o"
type textarea "x"
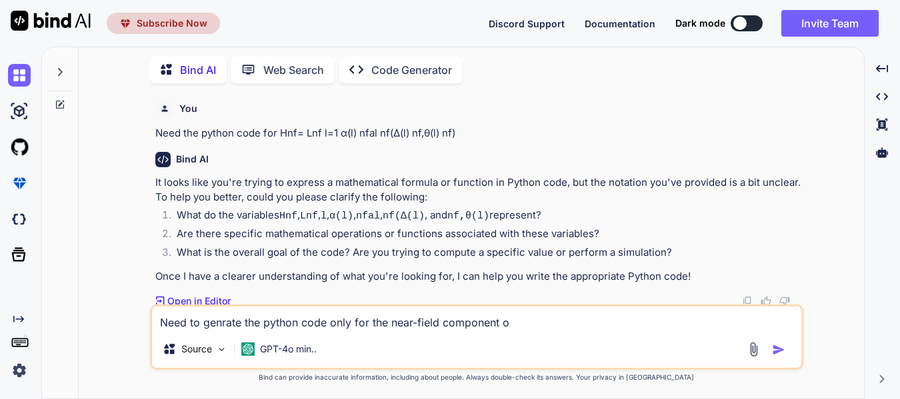
type textarea "Need to genrate the python code only for the near-field component of"
type textarea "x"
type textarea "Need to genrate the python code only for the near-field component of"
type textarea "x"
type textarea "Need to genrate the python code only for the near-field component of t"
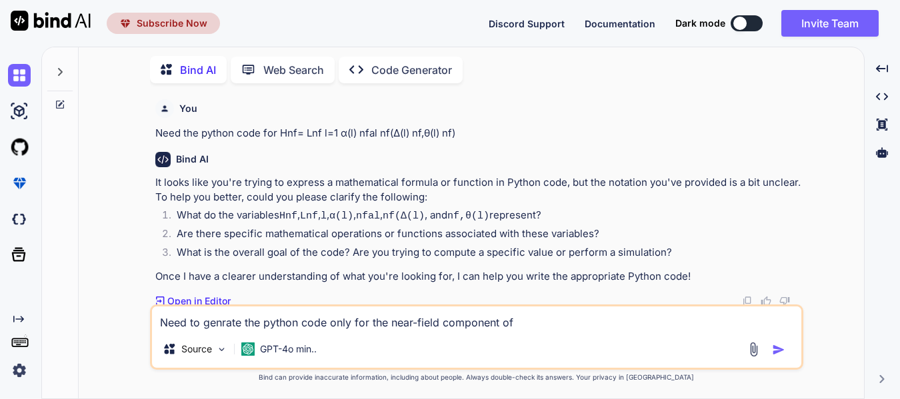
type textarea "x"
type textarea "Need to genrate the python code only for the near-field component of th"
click at [779, 347] on img "button" at bounding box center [778, 349] width 13 height 13
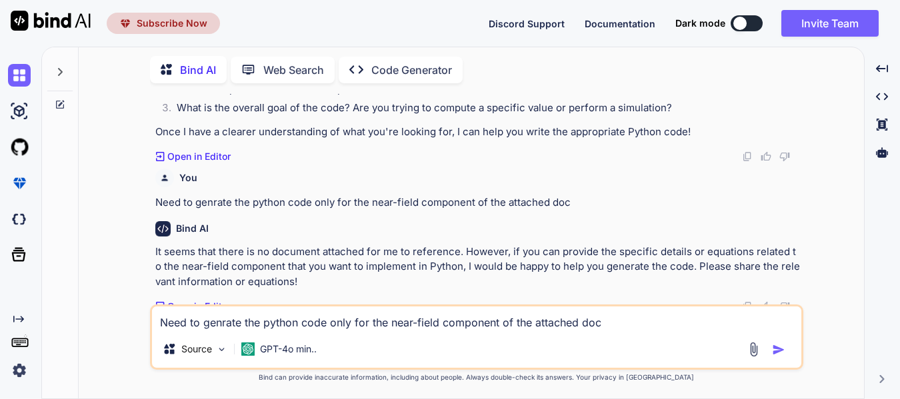
click at [751, 347] on img at bounding box center [753, 349] width 15 height 15
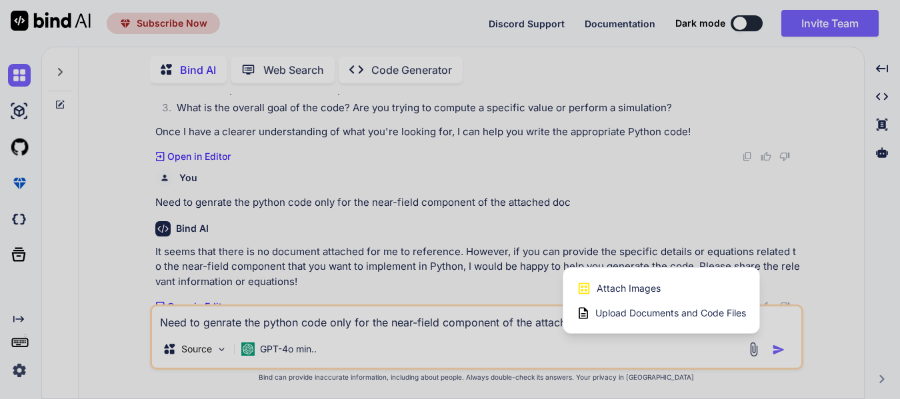
click at [655, 317] on span "Upload Documents and Code Files" at bounding box center [670, 313] width 151 height 13
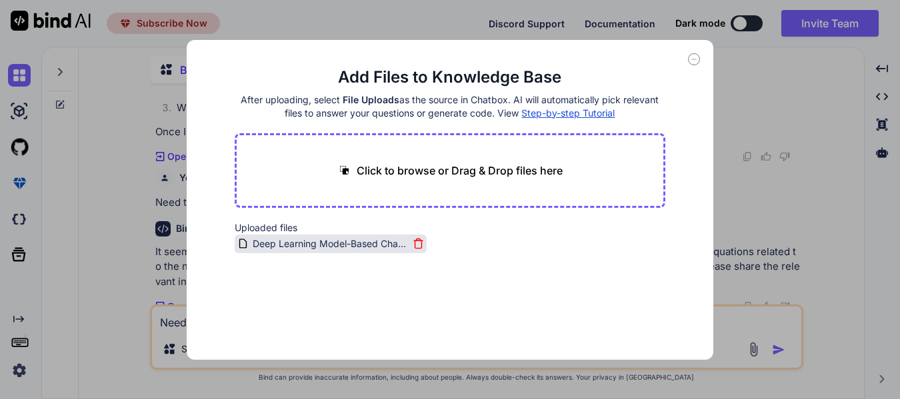
click at [414, 241] on icon at bounding box center [418, 241] width 9 height 0
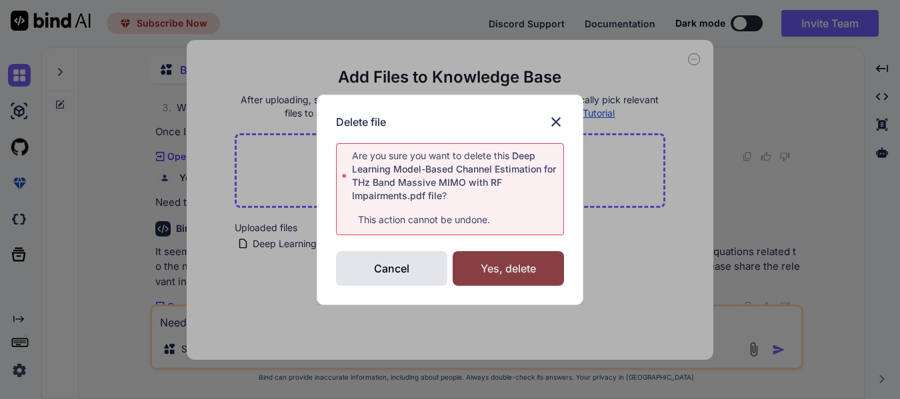
click at [487, 257] on div "Yes, delete" at bounding box center [508, 268] width 111 height 35
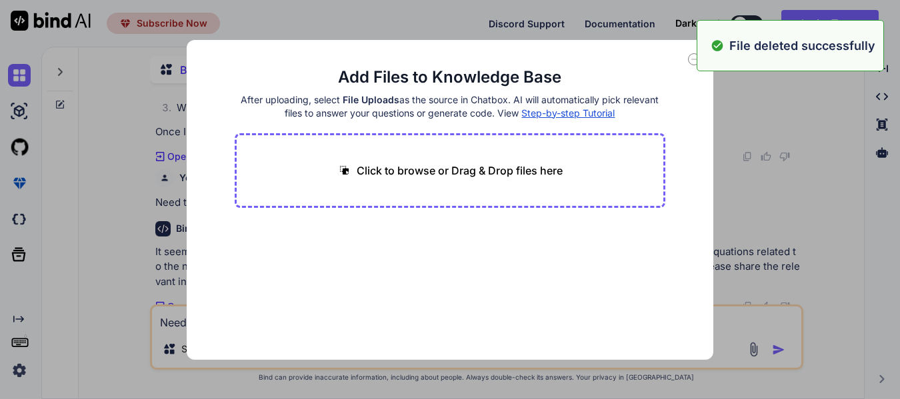
click at [409, 171] on p "Click to browse or Drag & Drop files here" at bounding box center [460, 171] width 206 height 16
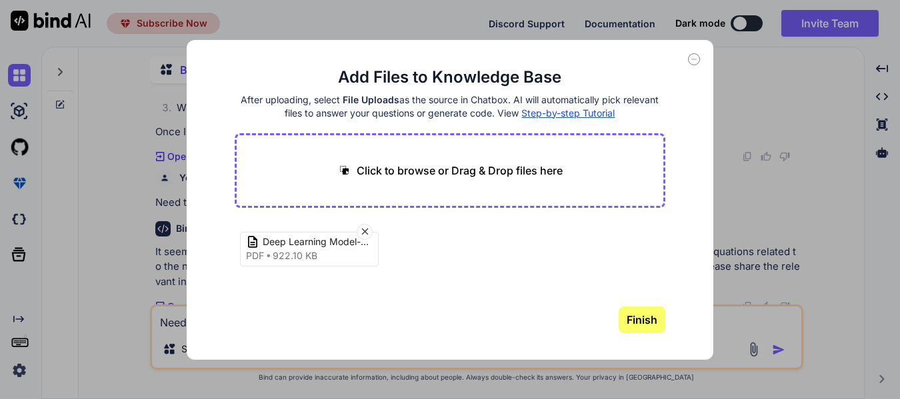
click at [645, 320] on button "Finish" at bounding box center [642, 320] width 47 height 27
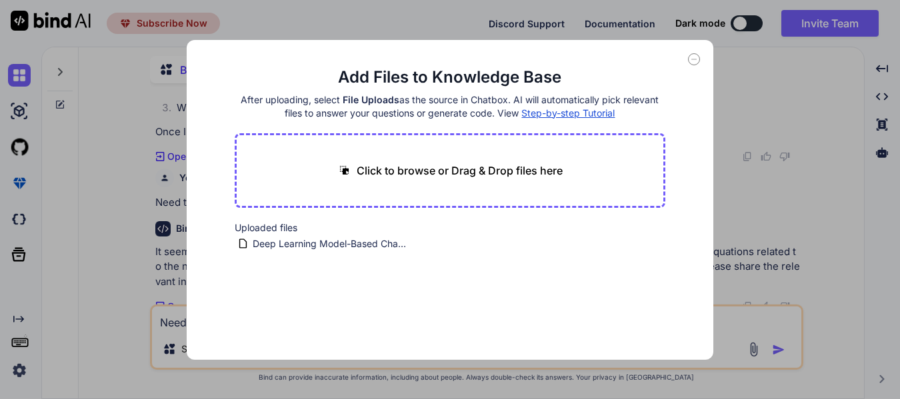
click at [697, 59] on icon at bounding box center [694, 59] width 12 height 12
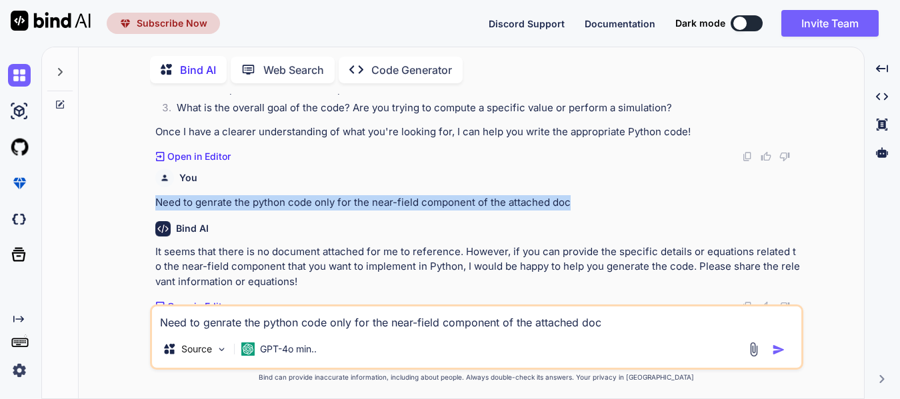
drag, startPoint x: 157, startPoint y: 200, endPoint x: 581, endPoint y: 193, distance: 424.0
click at [581, 193] on div "You Need to genrate the python code only for the near-field component of the at…" at bounding box center [477, 186] width 645 height 47
copy p "Need to genrate the python code only for the near-field component of the attach…"
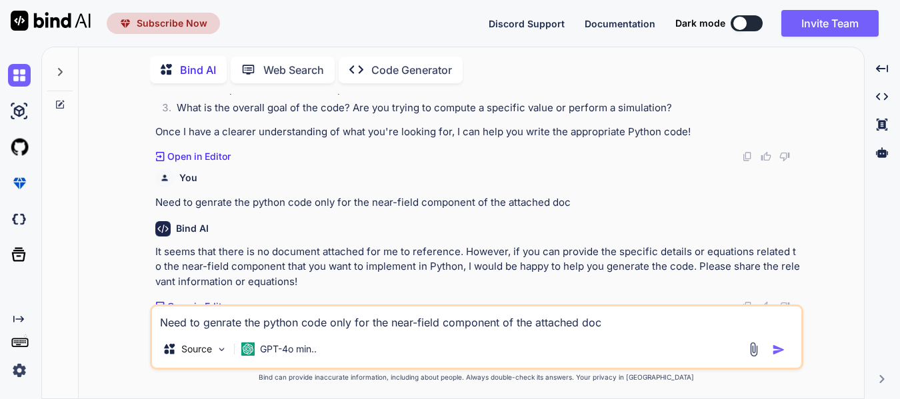
click at [366, 333] on div "Need to genrate the python code only for the near-field component of the attach…" at bounding box center [476, 337] width 653 height 65
click at [357, 321] on textarea "Need to genrate the python code only for the near-field component of the attach…" at bounding box center [476, 319] width 649 height 24
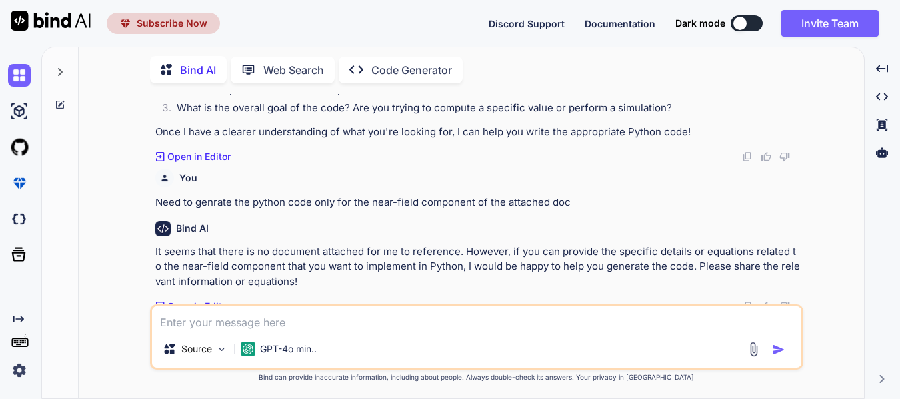
paste textarea "Need to genrate the python code only for the near-field component of the attach…"
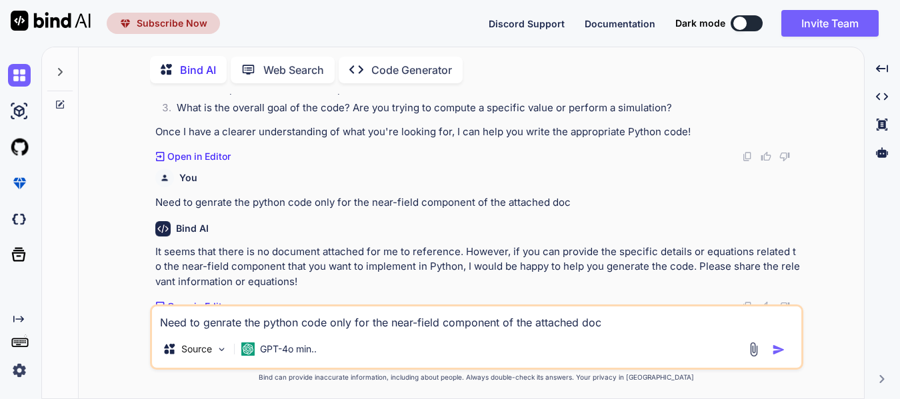
click at [498, 325] on textarea "Need to genrate the python code only for the near-field component of the attach…" at bounding box center [476, 319] width 649 height 24
click at [683, 318] on textarea "Need to genrate the python code only for the near-field component using the hyp…" at bounding box center [476, 319] width 649 height 24
click at [777, 349] on img "button" at bounding box center [778, 349] width 13 height 13
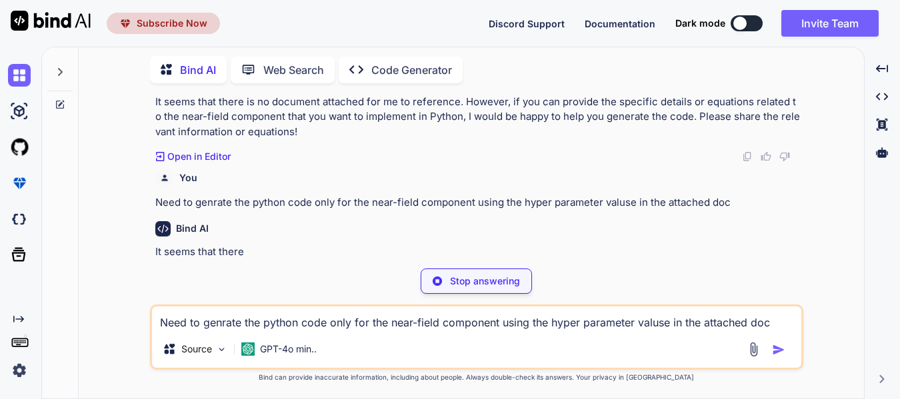
scroll to position [295, 0]
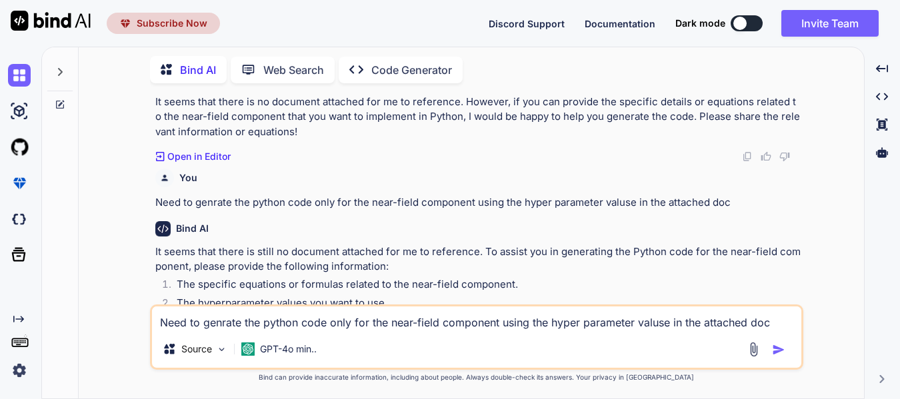
click at [512, 273] on p "It seems that there is still no document attached for me to reference. To assis…" at bounding box center [477, 260] width 645 height 30
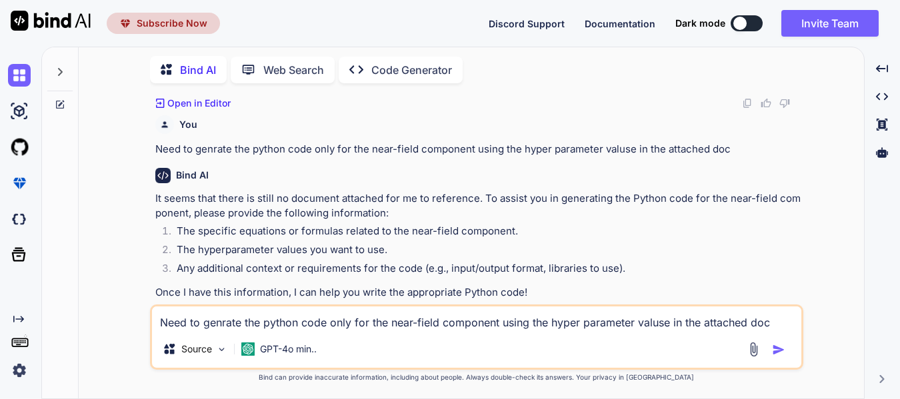
scroll to position [367, 0]
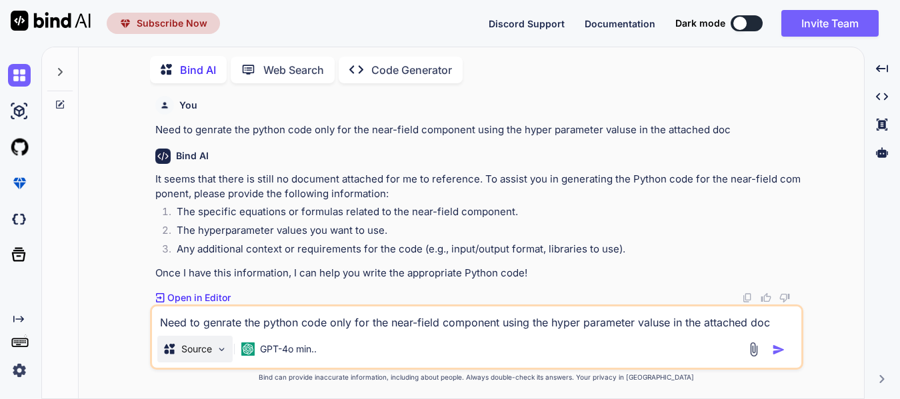
click at [204, 342] on div "Source" at bounding box center [194, 349] width 75 height 27
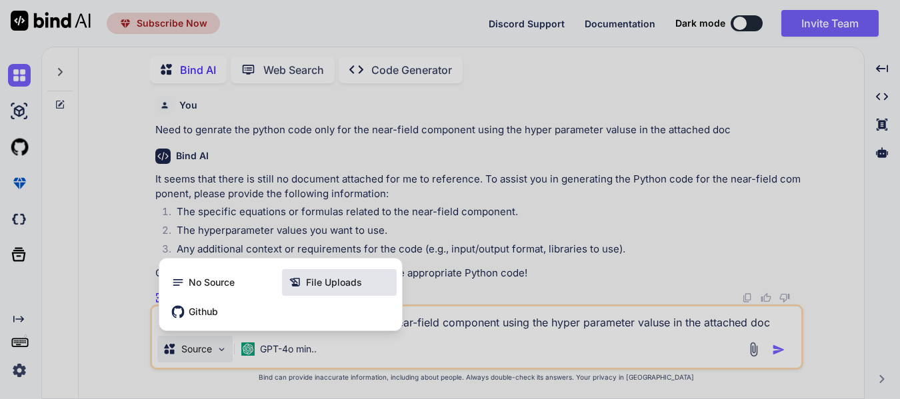
click at [319, 278] on span "File Uploads" at bounding box center [334, 282] width 56 height 13
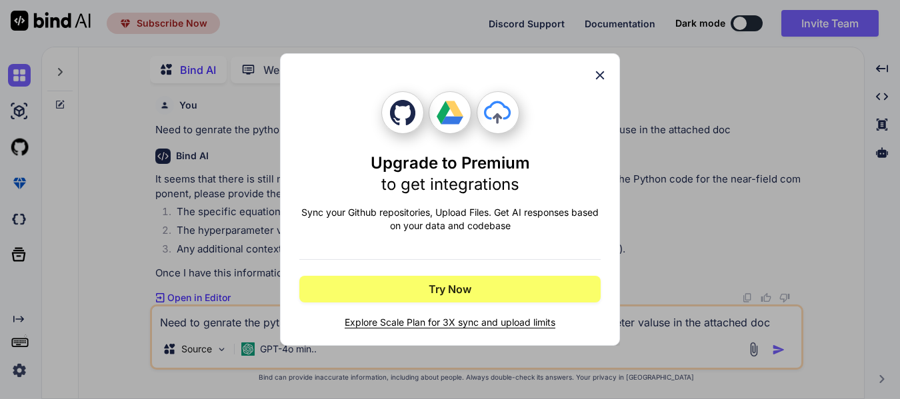
click at [600, 70] on icon at bounding box center [600, 75] width 15 height 15
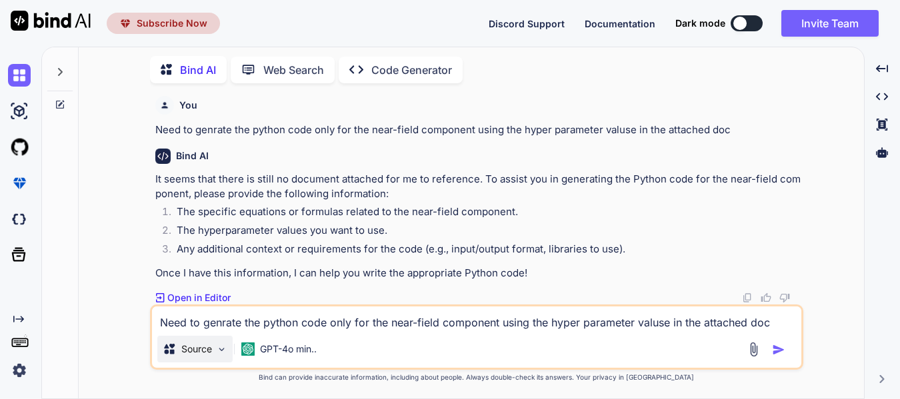
click at [202, 344] on p "Source" at bounding box center [196, 349] width 31 height 13
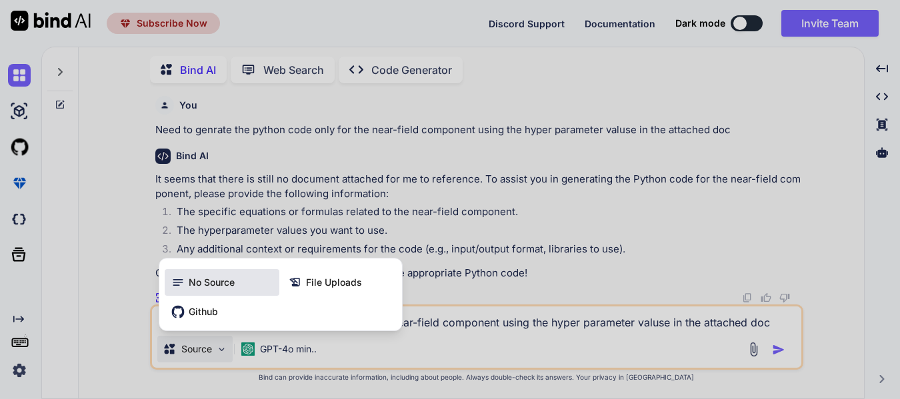
click at [218, 290] on div "No Source" at bounding box center [222, 282] width 115 height 27
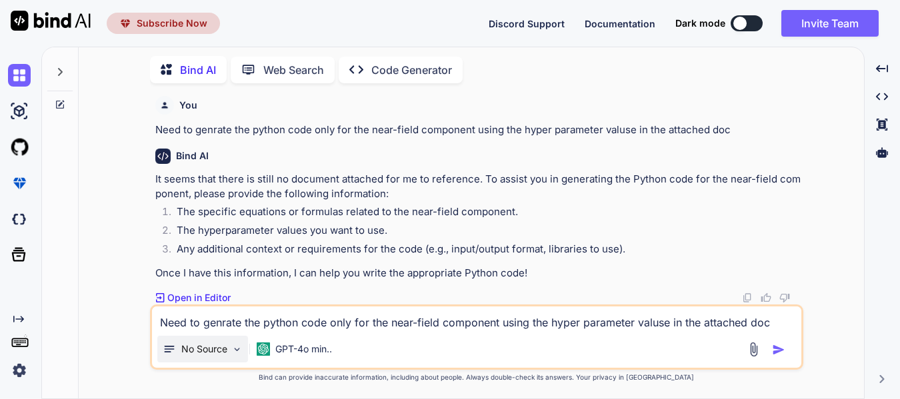
click at [228, 350] on div "No Source" at bounding box center [202, 349] width 91 height 27
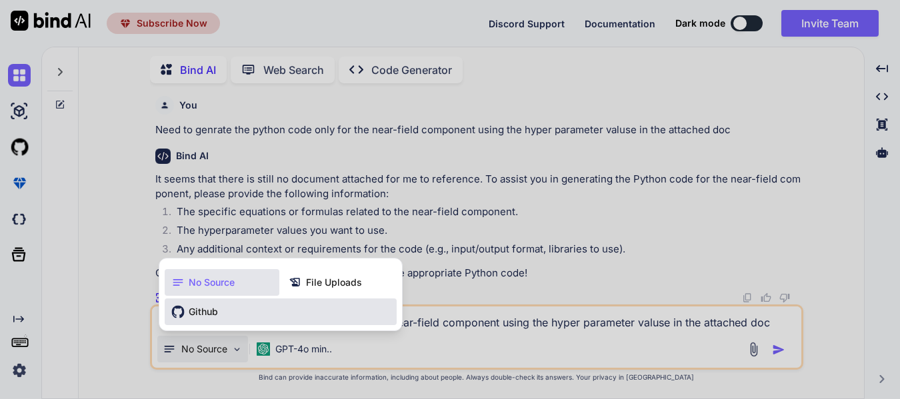
click at [227, 313] on div "Github" at bounding box center [281, 312] width 232 height 27
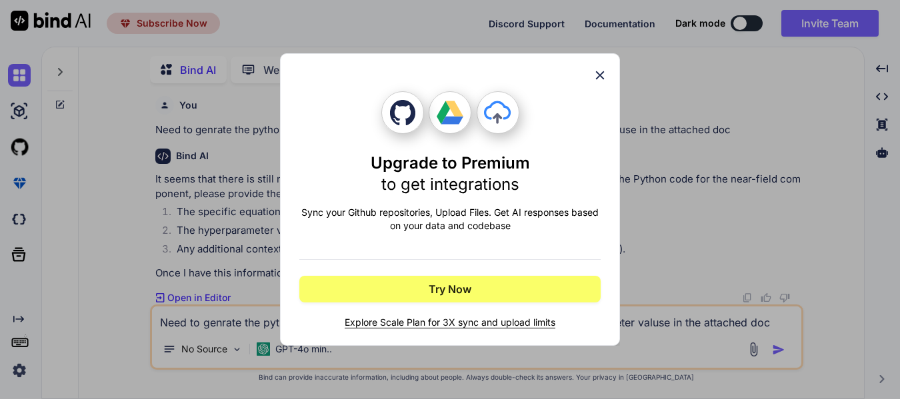
click at [597, 73] on icon at bounding box center [600, 75] width 9 height 9
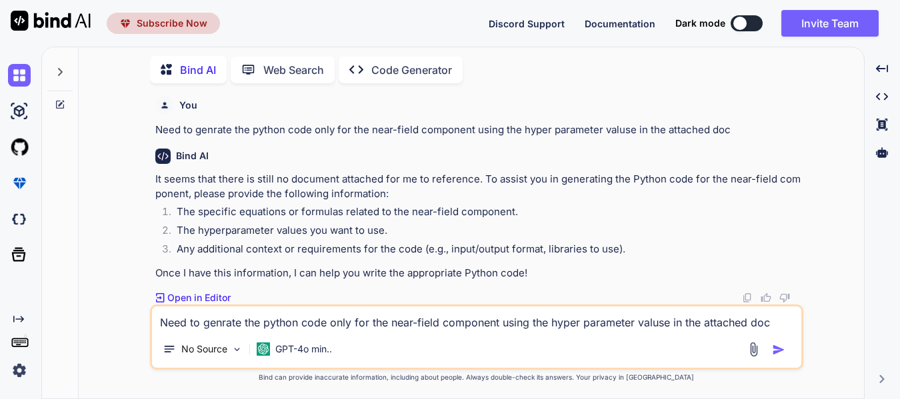
click at [751, 347] on img at bounding box center [753, 349] width 15 height 15
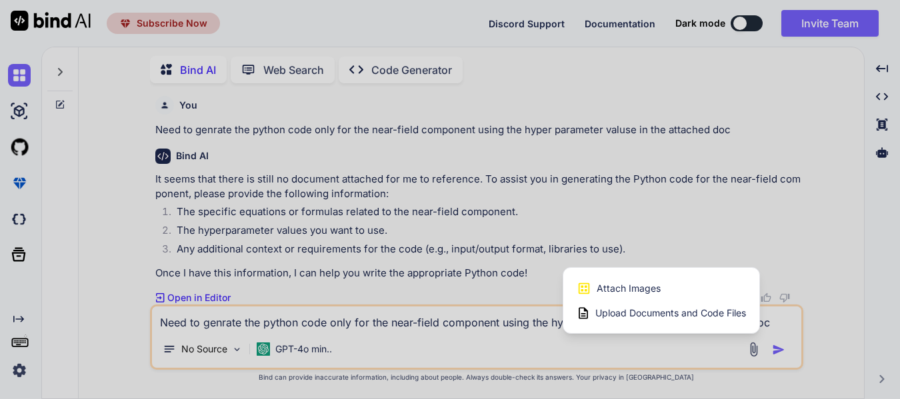
click at [229, 350] on div at bounding box center [450, 199] width 900 height 399
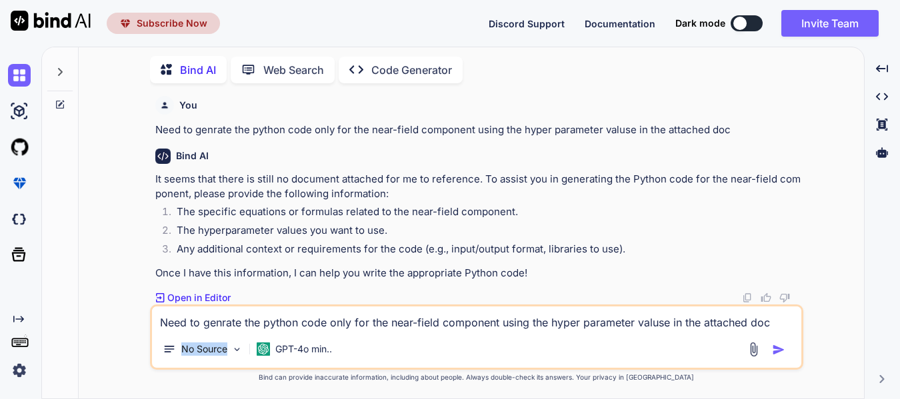
click at [229, 350] on div "No Source" at bounding box center [202, 349] width 91 height 27
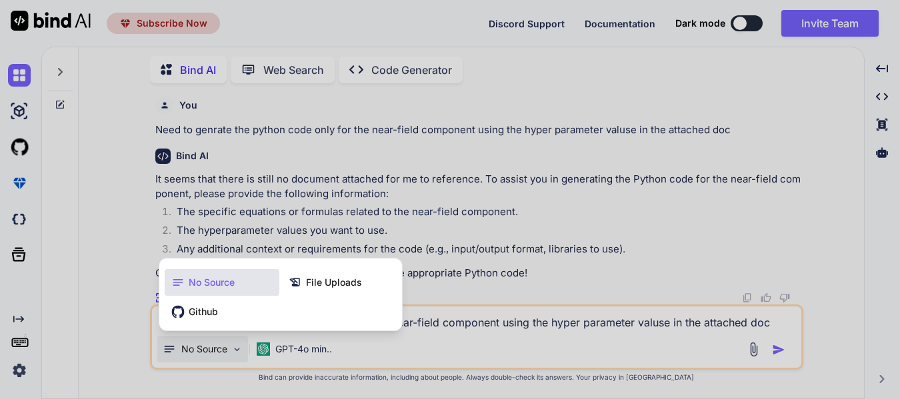
click at [753, 350] on div at bounding box center [450, 199] width 900 height 399
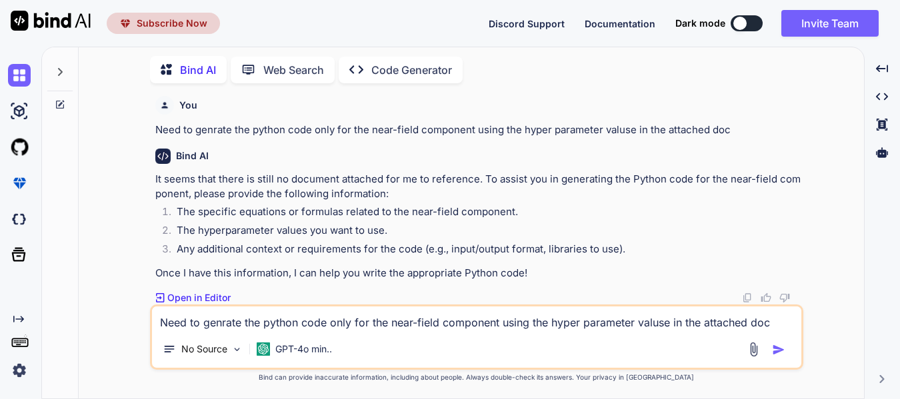
click at [385, 327] on textarea "Need to genrate the python code only for the near-field component using the hyp…" at bounding box center [476, 319] width 649 height 24
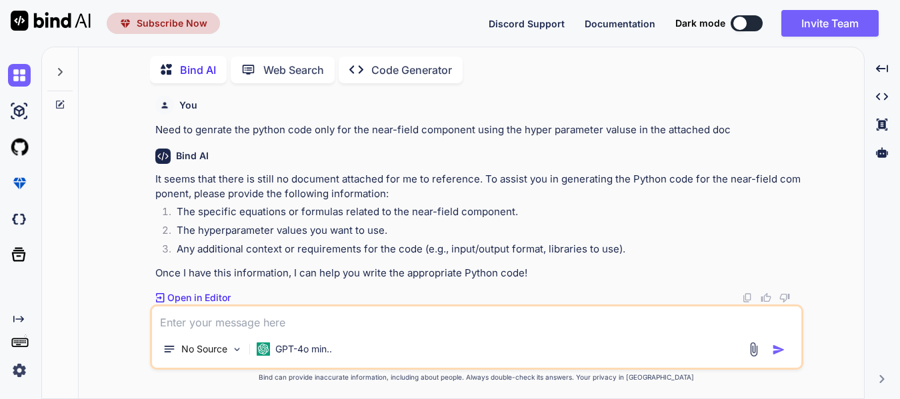
paste textarea "import numpy as np def compute_matrix_equation(): """ Compute the equation y = …"
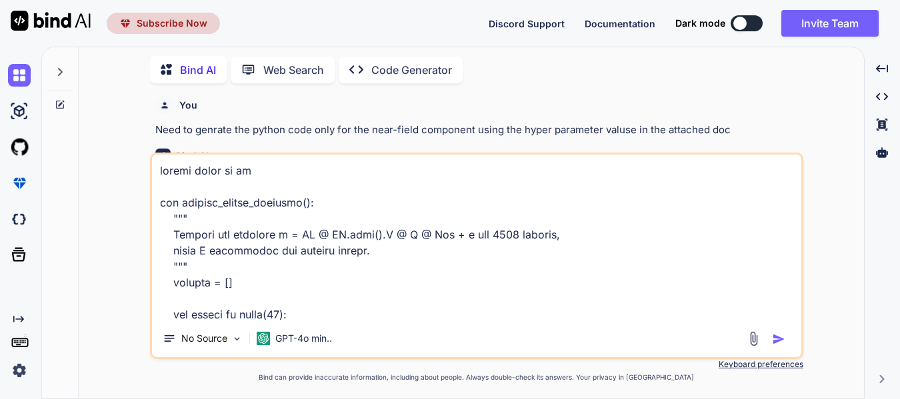
scroll to position [481, 0]
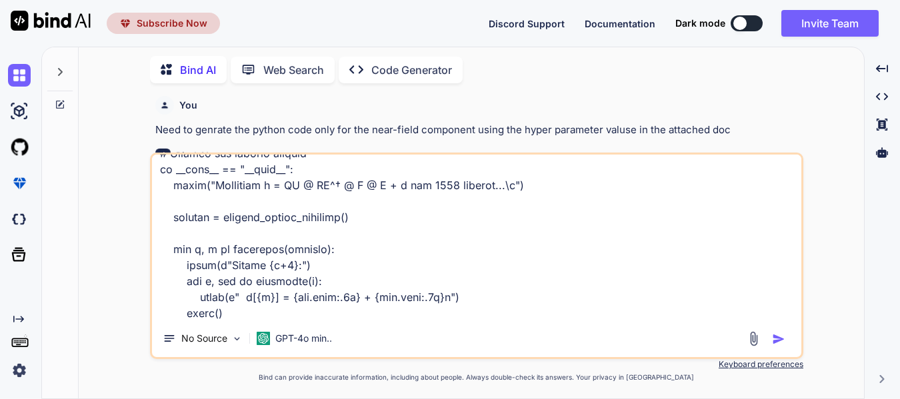
click at [773, 345] on img "button" at bounding box center [778, 339] width 13 height 13
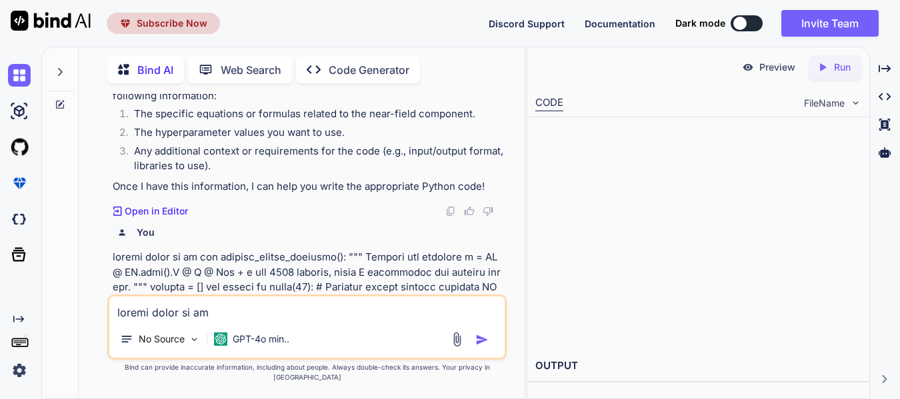
scroll to position [713, 0]
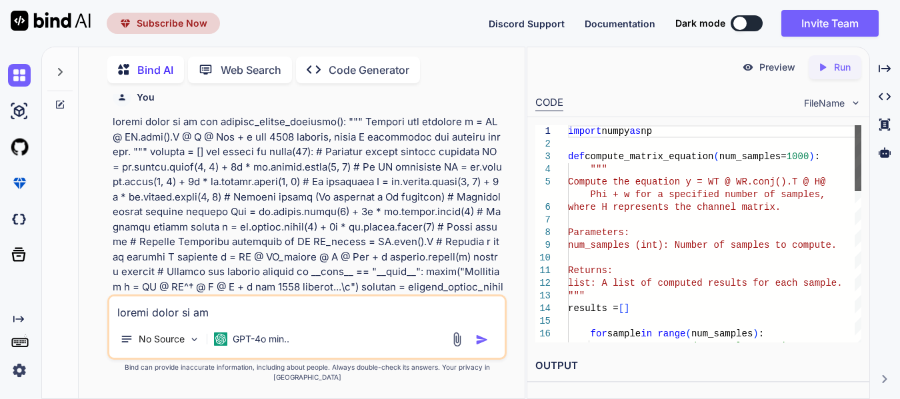
click at [854, 143] on div at bounding box center [857, 158] width 7 height 66
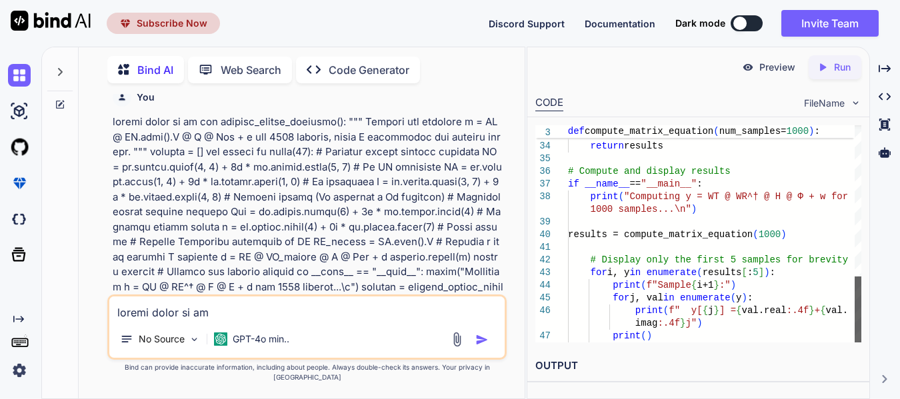
click at [854, 311] on div at bounding box center [857, 310] width 7 height 66
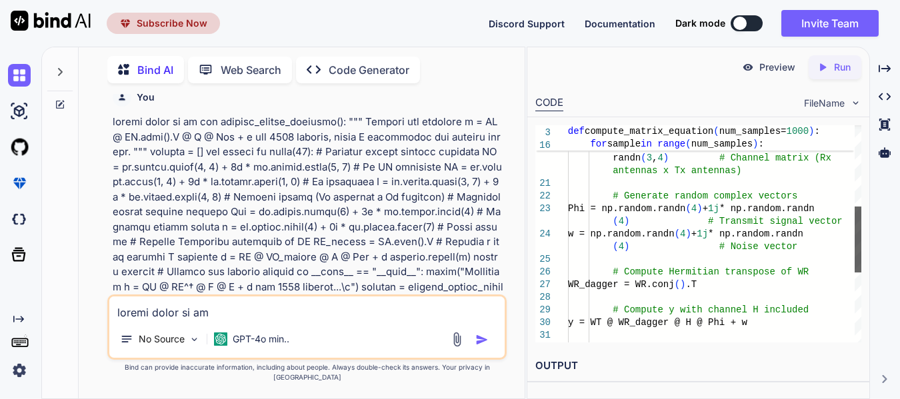
click at [861, 273] on div at bounding box center [857, 240] width 7 height 66
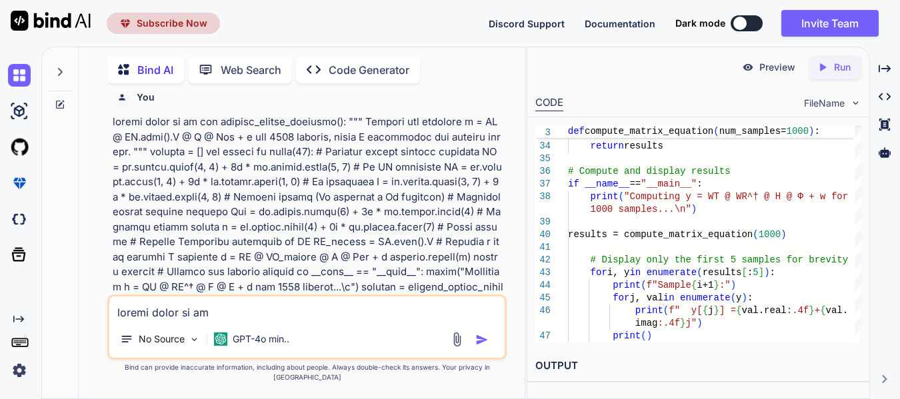
click at [275, 321] on textarea at bounding box center [306, 309] width 395 height 24
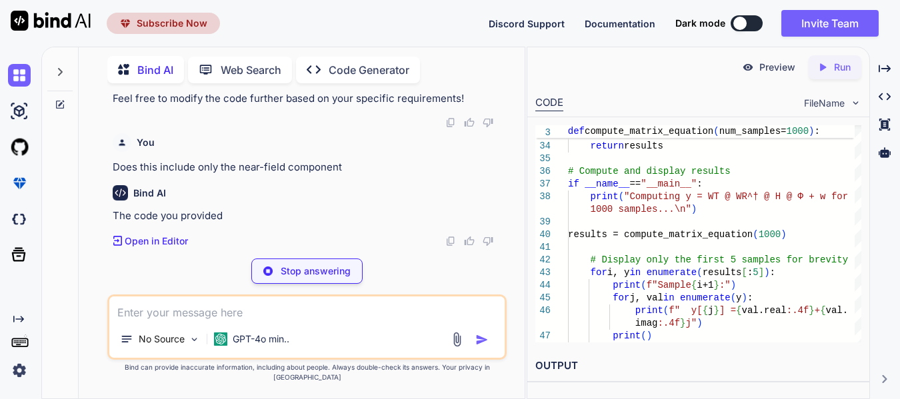
scroll to position [2036, 0]
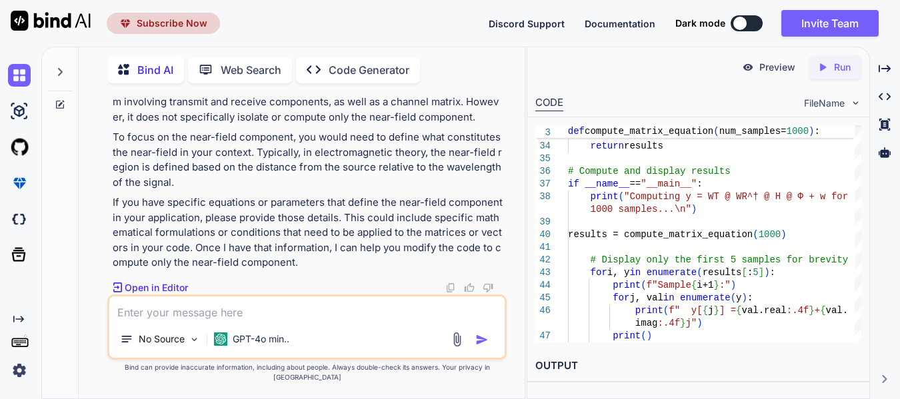
click at [481, 125] on p "The code you provided computes the equation ( y = W_T H \cdot W_R H \cdot H \cd…" at bounding box center [308, 95] width 391 height 60
drag, startPoint x: 423, startPoint y: 243, endPoint x: 422, endPoint y: 251, distance: 8.7
click at [422, 249] on div "Bind AI The code you provided computes the equation ( y = W_T H \cdot W_R H \cd…" at bounding box center [308, 163] width 391 height 264
click at [327, 312] on textarea at bounding box center [306, 309] width 395 height 24
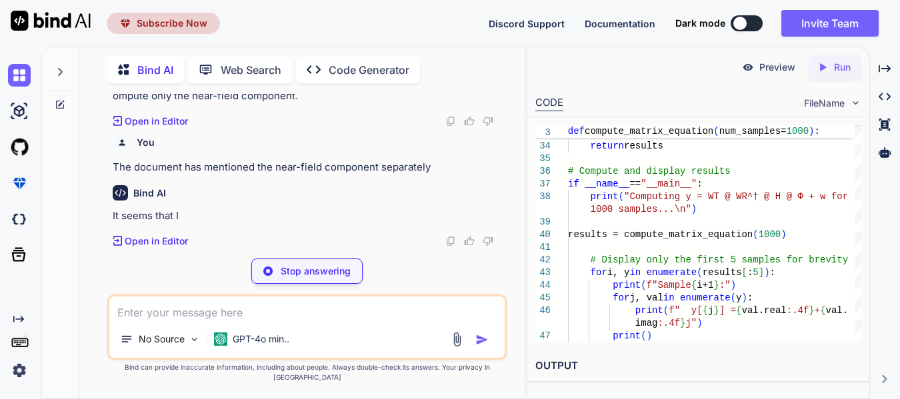
scroll to position [2346, 0]
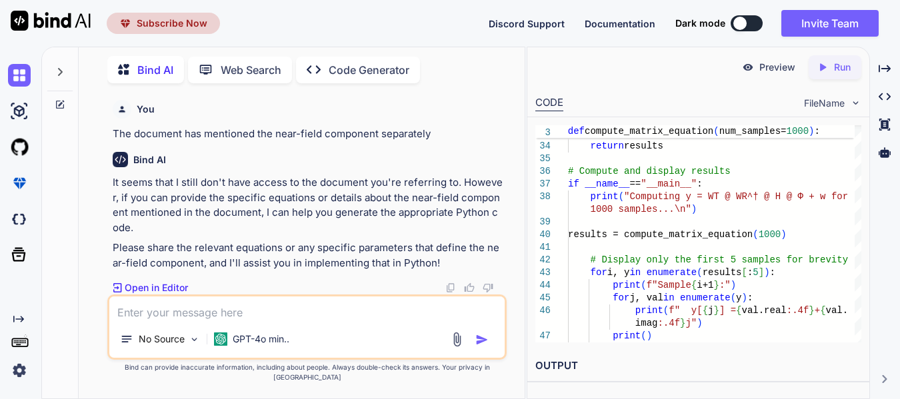
drag, startPoint x: 724, startPoint y: 48, endPoint x: 595, endPoint y: 73, distance: 131.8
click at [595, 73] on div "Preview Created with Pixso. Run" at bounding box center [698, 67] width 342 height 40
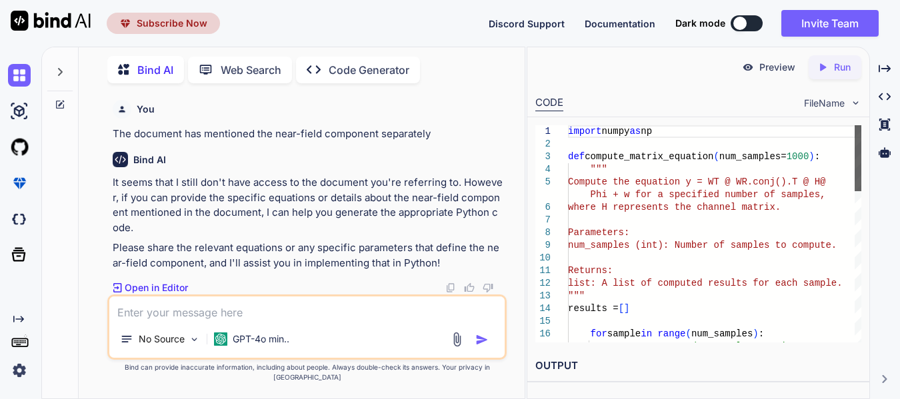
click at [861, 125] on div at bounding box center [857, 158] width 7 height 66
click at [248, 321] on textarea at bounding box center [306, 309] width 395 height 24
click at [308, 119] on div "You" at bounding box center [308, 109] width 391 height 19
click at [256, 346] on p "GPT-4o min.." at bounding box center [261, 339] width 57 height 13
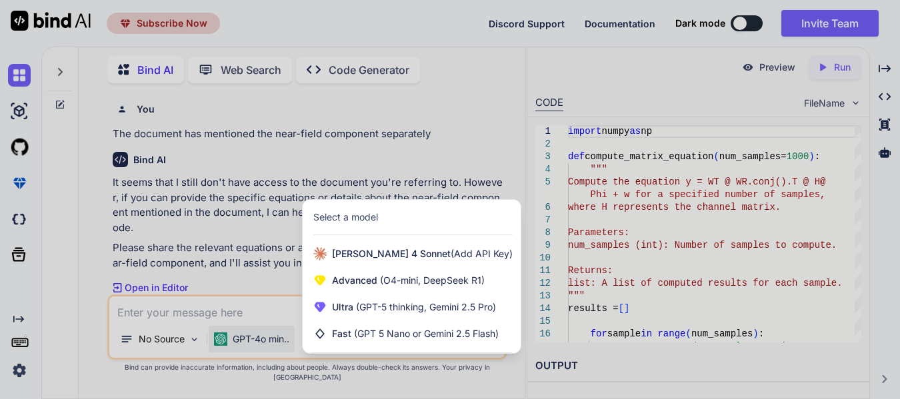
click at [386, 224] on div "Select a model" at bounding box center [412, 217] width 199 height 13
click at [364, 224] on div "Select a model" at bounding box center [345, 217] width 65 height 13
click at [401, 151] on div at bounding box center [450, 199] width 900 height 399
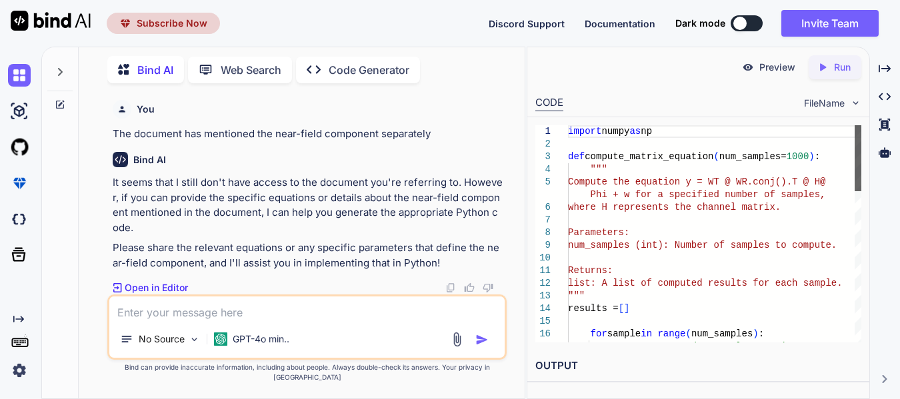
click at [856, 147] on div at bounding box center [857, 158] width 7 height 66
